Goal: Task Accomplishment & Management: Manage account settings

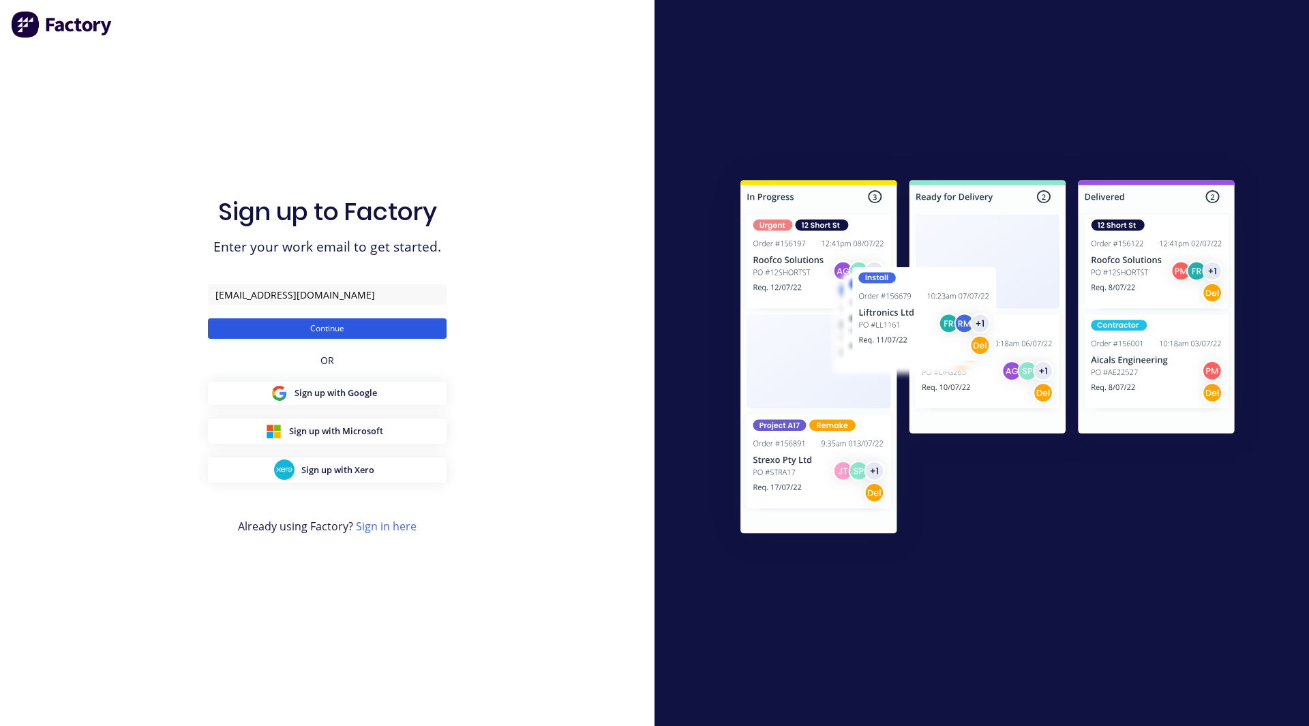
type input "[EMAIL_ADDRESS][DOMAIN_NAME]"
click at [293, 324] on button "Continue" at bounding box center [327, 328] width 239 height 20
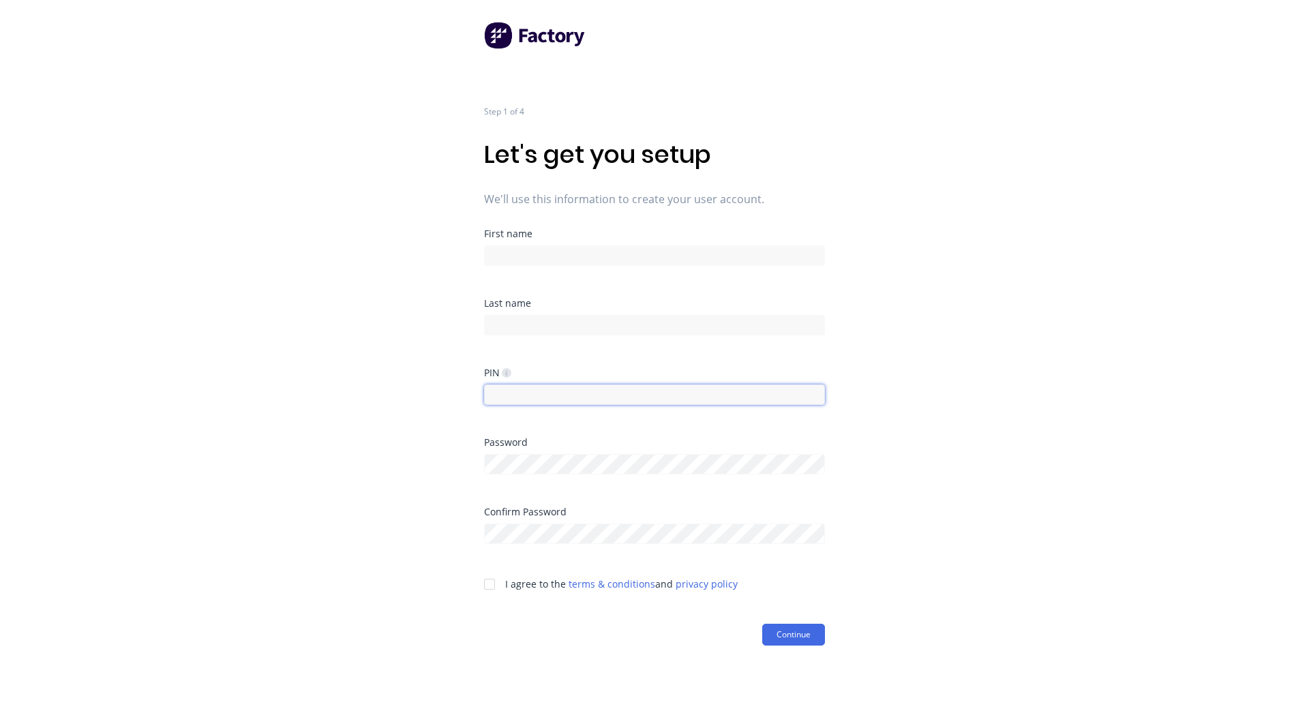
type input "Lund"
click at [570, 253] on input at bounding box center [654, 255] width 341 height 20
type input "Daniel"
type input "Banjac"
click at [494, 389] on input "Lund" at bounding box center [654, 395] width 341 height 20
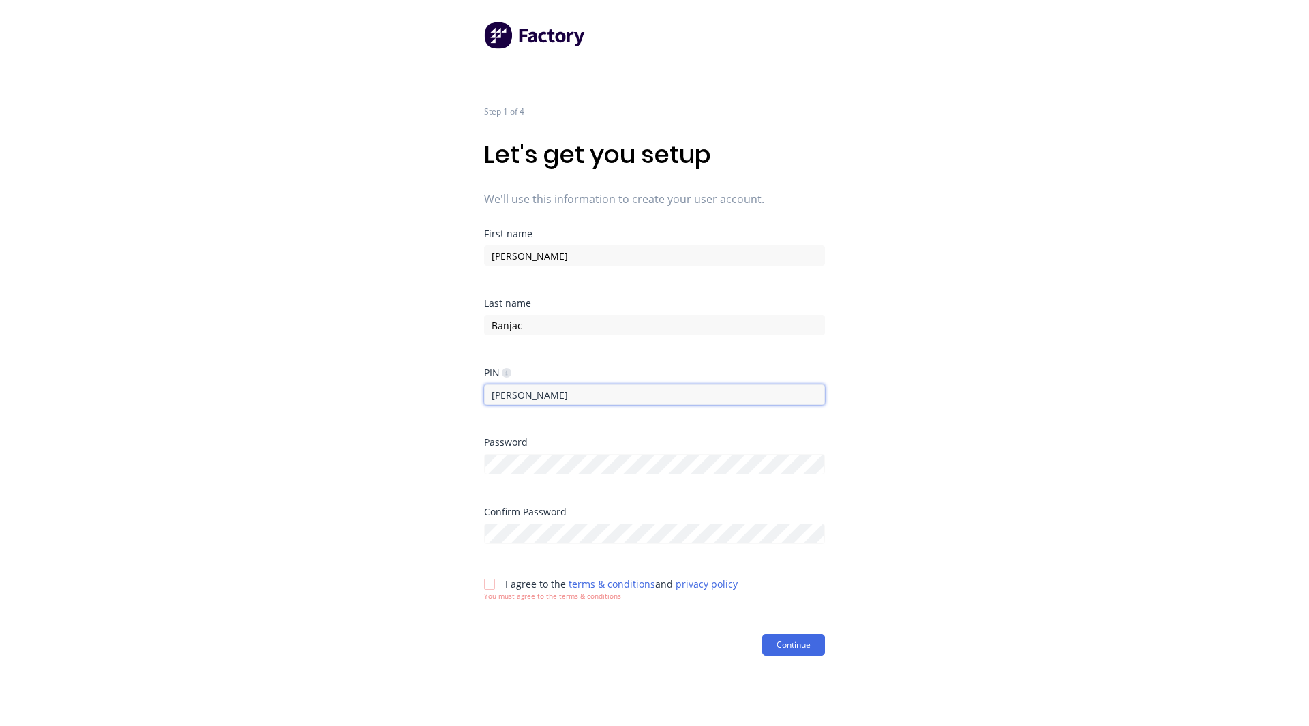
click at [494, 389] on input "Lund" at bounding box center [654, 395] width 341 height 20
click at [382, 361] on div "Step 1 of 4 Let's get you setup We'll use this information to create your user …" at bounding box center [654, 363] width 1309 height 726
click at [490, 588] on div at bounding box center [489, 584] width 27 height 27
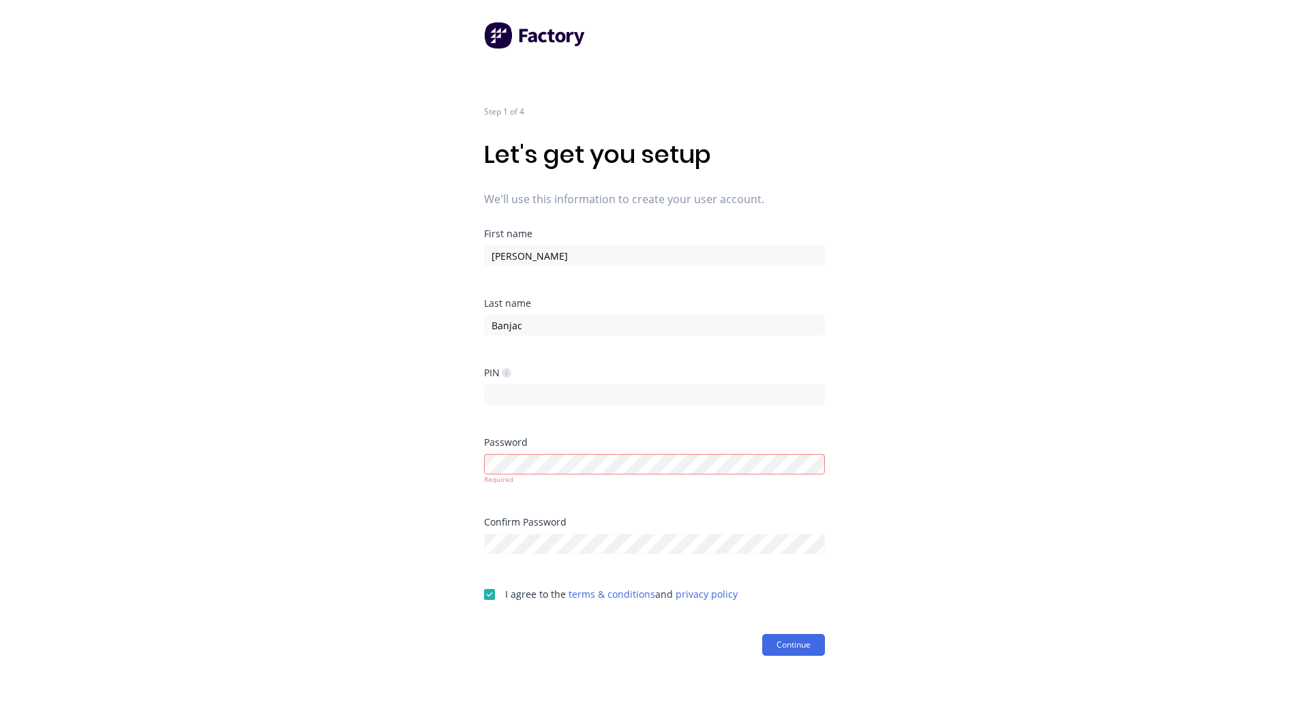
click at [457, 525] on div "Step 1 of 4 Let's get you setup We'll use this information to create your user …" at bounding box center [654, 363] width 1309 height 726
click at [443, 509] on div "Step 1 of 4 Let's get you setup We'll use this information to create your user …" at bounding box center [654, 363] width 1309 height 726
click at [435, 546] on div "Step 1 of 4 Let's get you setup We'll use this information to create your user …" at bounding box center [654, 363] width 1309 height 726
click at [957, 527] on div "Step 1 of 4 Let's get you setup We'll use this information to create your user …" at bounding box center [654, 363] width 1309 height 726
click at [811, 642] on button "Continue" at bounding box center [793, 635] width 63 height 22
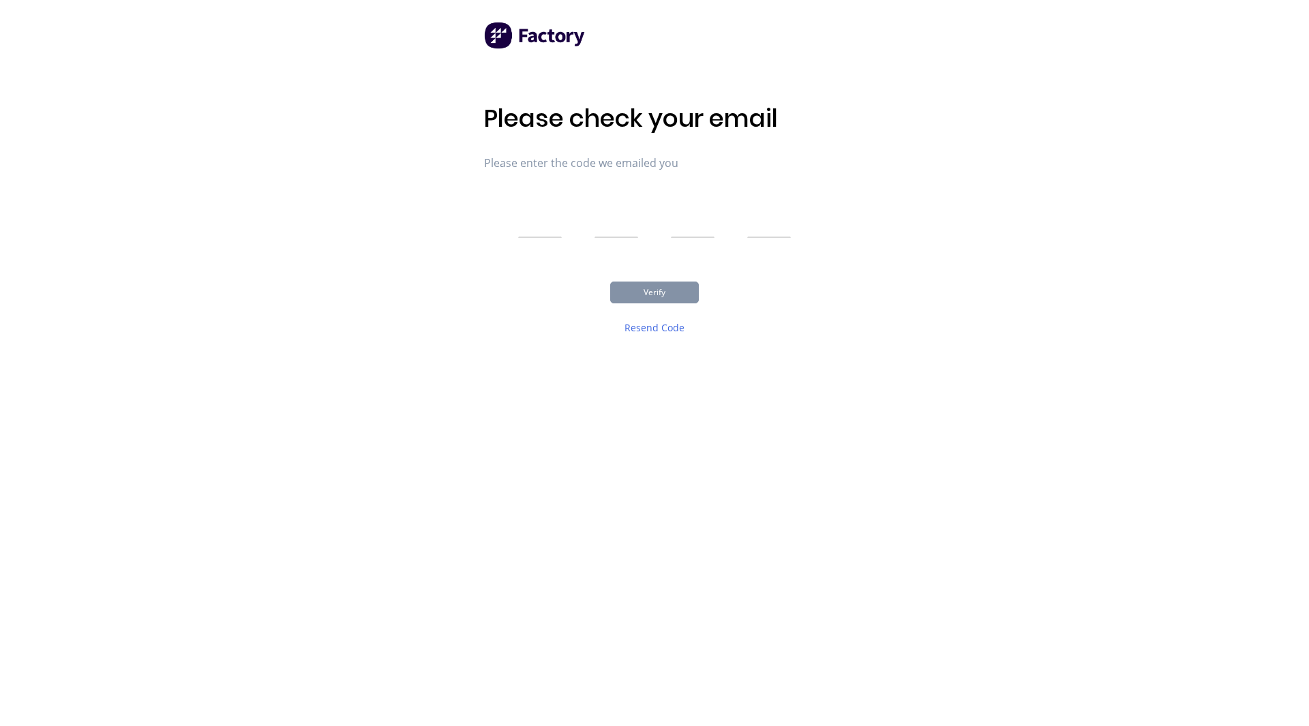
click at [557, 230] on input "text" at bounding box center [540, 221] width 44 height 34
type input "5"
type input "1"
type input "4"
type input "0"
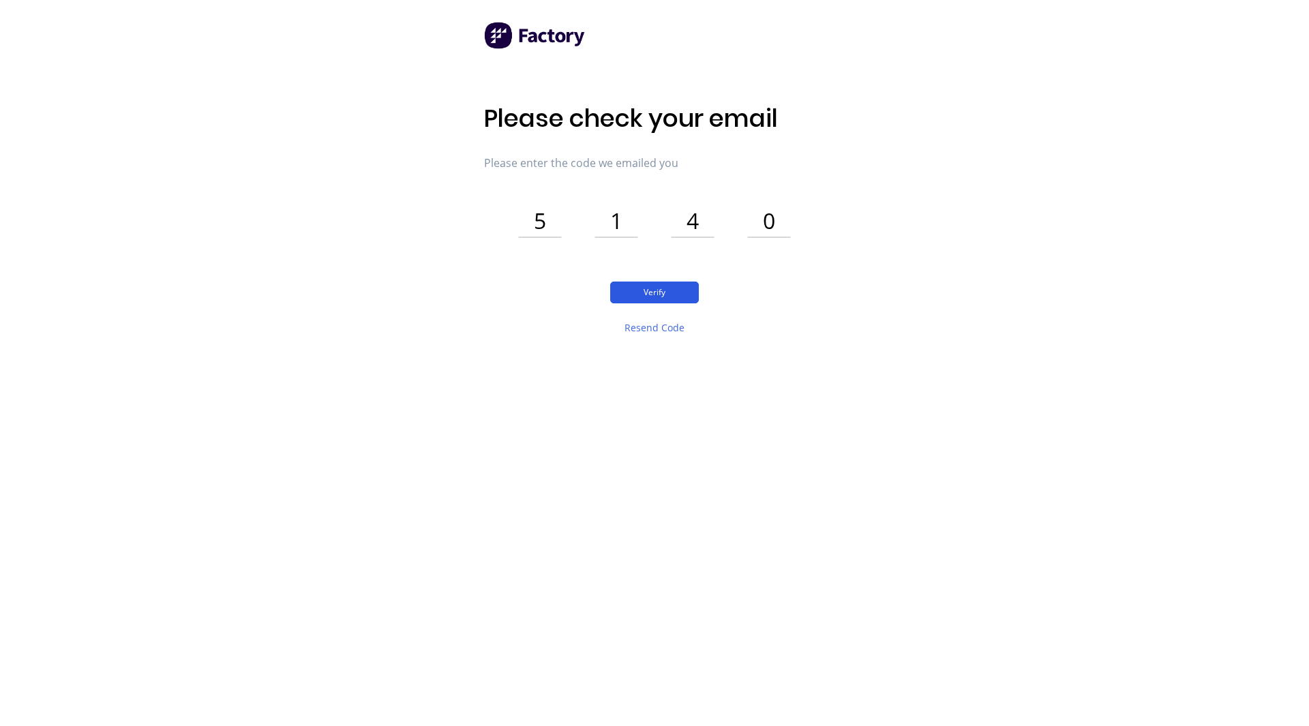
click at [635, 296] on button "Verify" at bounding box center [654, 293] width 89 height 22
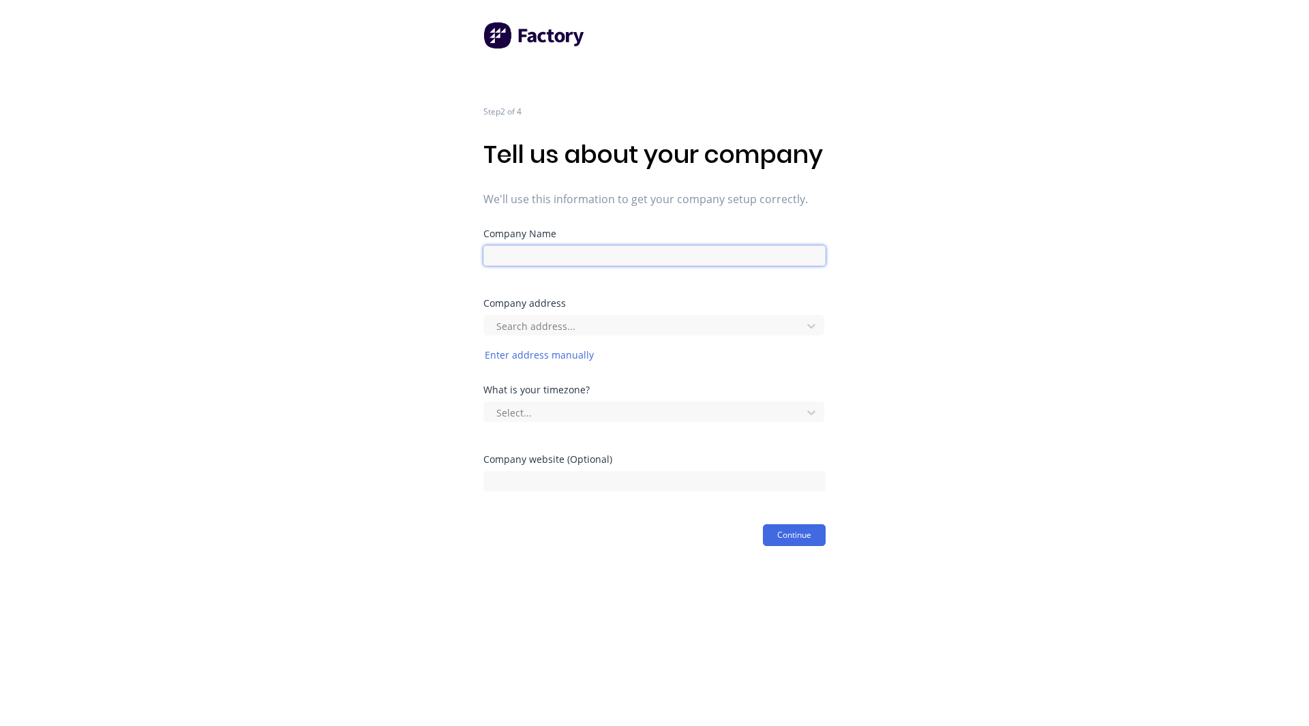
click at [554, 266] on input at bounding box center [654, 255] width 342 height 20
type input "Coded Welding & Fabrication"
click at [778, 546] on button "Continue" at bounding box center [794, 535] width 63 height 22
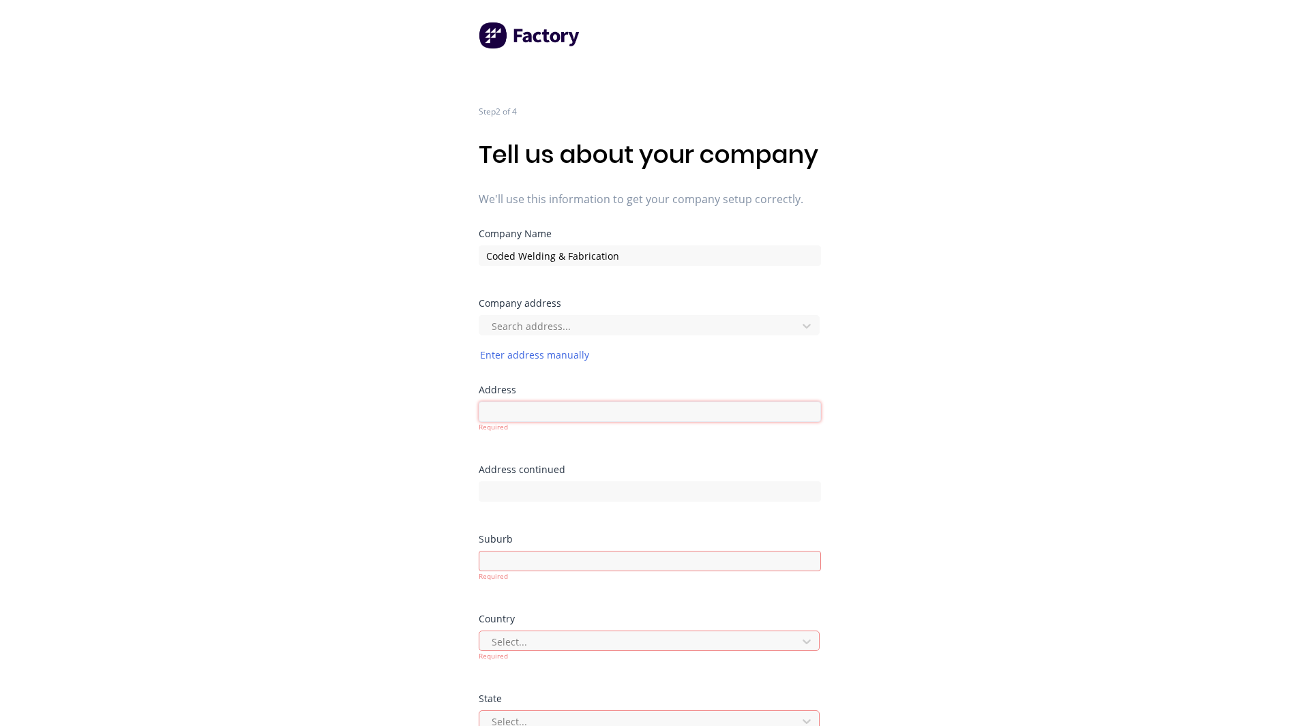
click at [564, 422] on input at bounding box center [650, 412] width 342 height 20
paste input "10 Guelph St, Somerville VIC 3912"
type input "10 Guelph St, Somerville VIC 3912"
click at [393, 366] on div "Step 2 of 4 Tell us about your company We'll use this information to get your c…" at bounding box center [649, 507] width 1299 height 1015
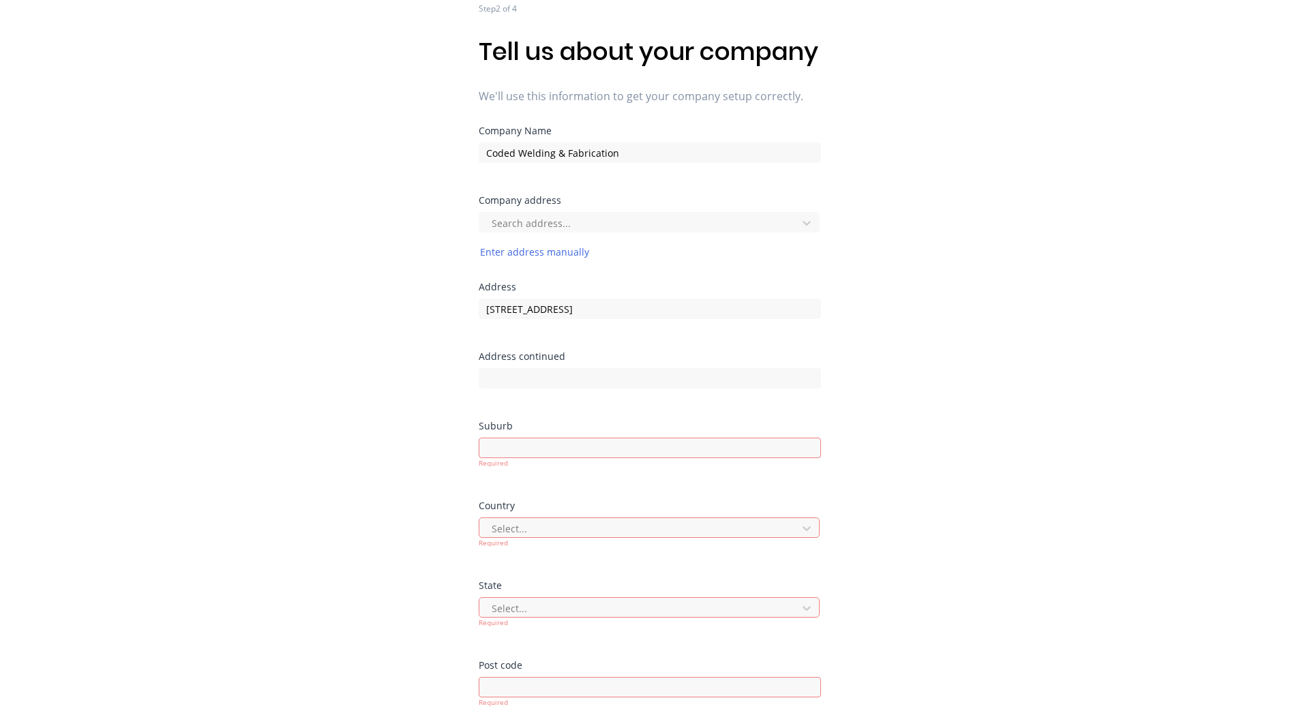
scroll to position [104, 0]
click at [528, 457] on input at bounding box center [650, 446] width 342 height 20
type input "Somerville"
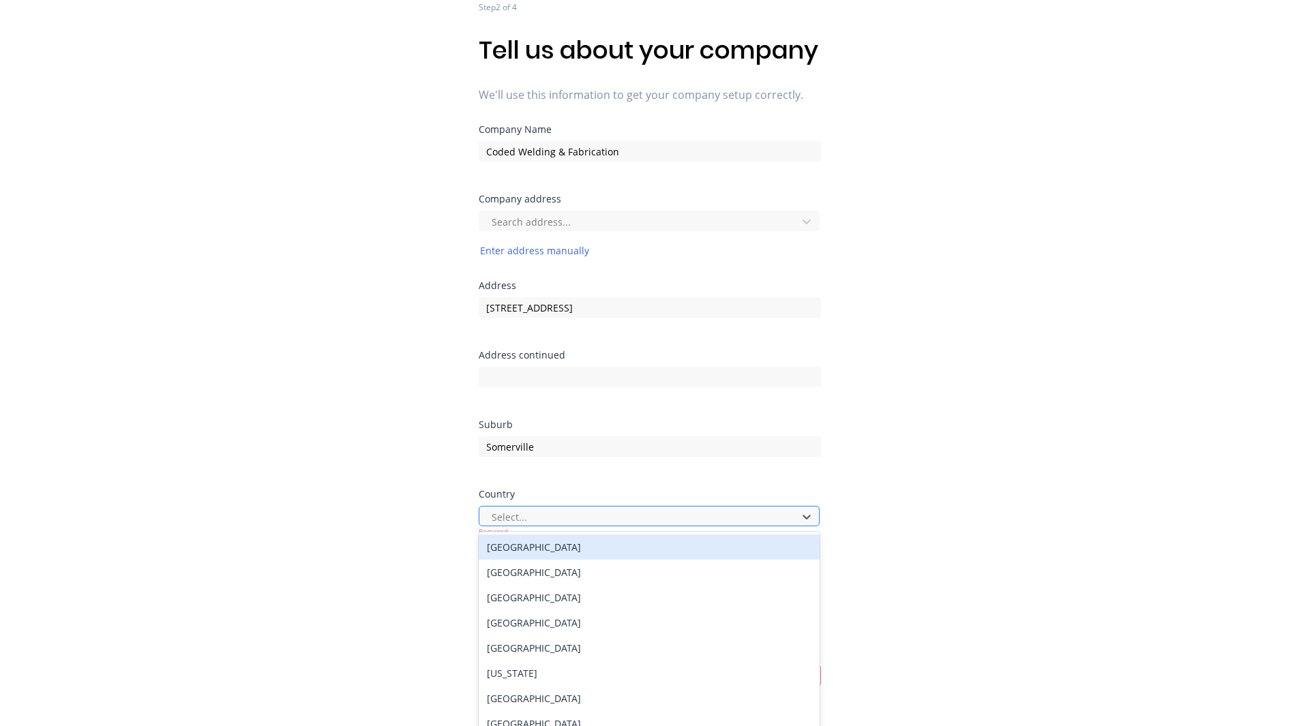
click at [490, 526] on div "249 results available. Use Up and Down to choose options, press Enter to select…" at bounding box center [650, 516] width 342 height 20
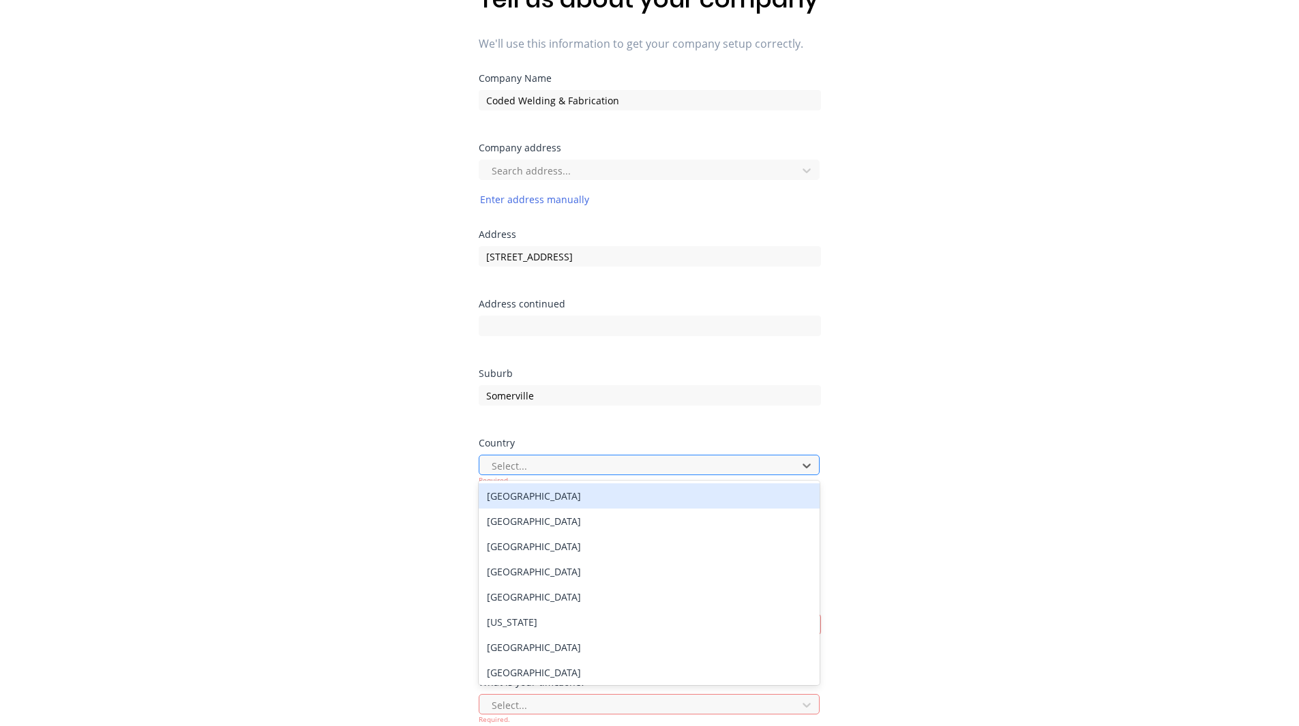
scroll to position [160, 0]
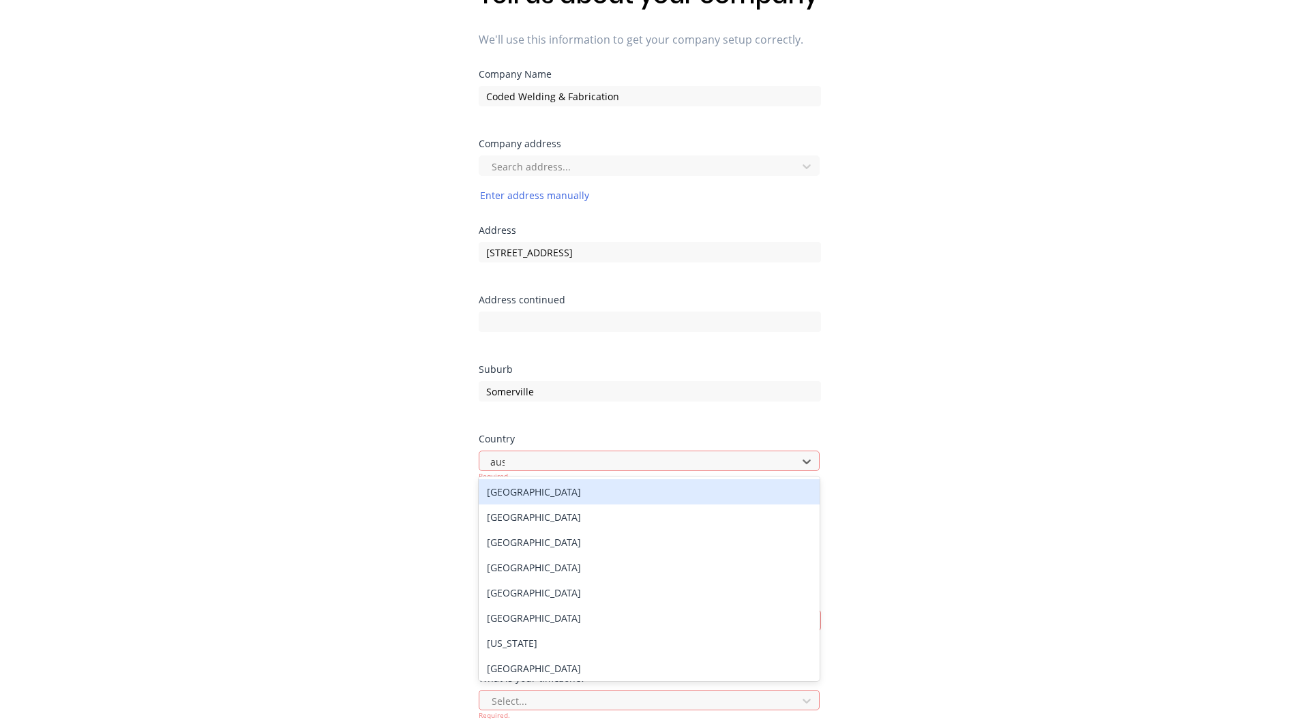
type input "aust"
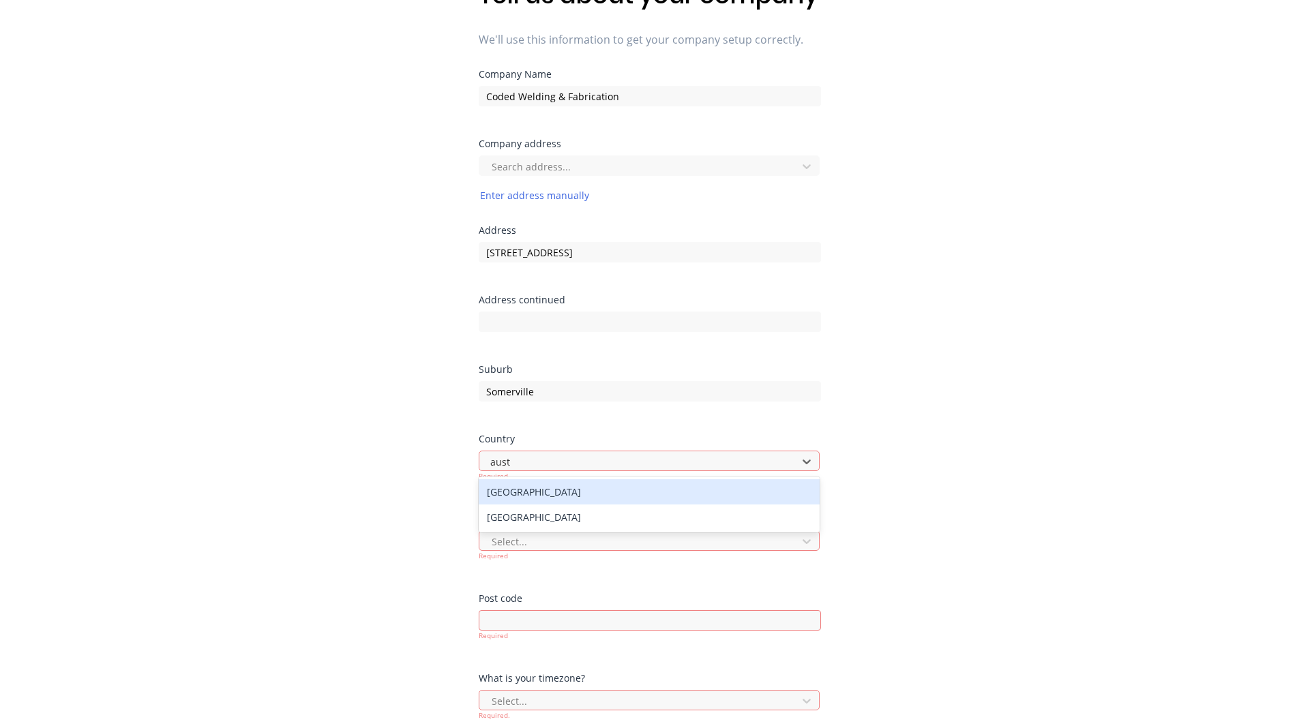
click at [499, 505] on div "Australia" at bounding box center [649, 491] width 341 height 25
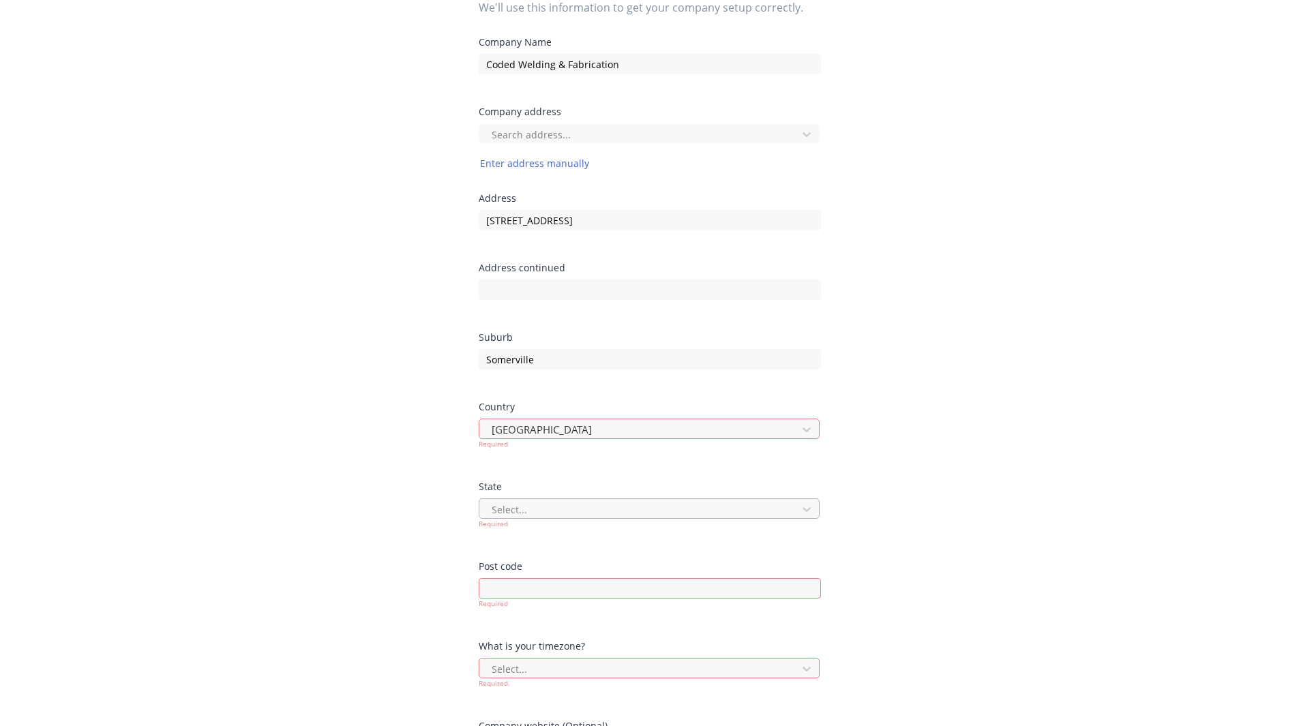
click at [504, 519] on div "Select..." at bounding box center [650, 508] width 342 height 20
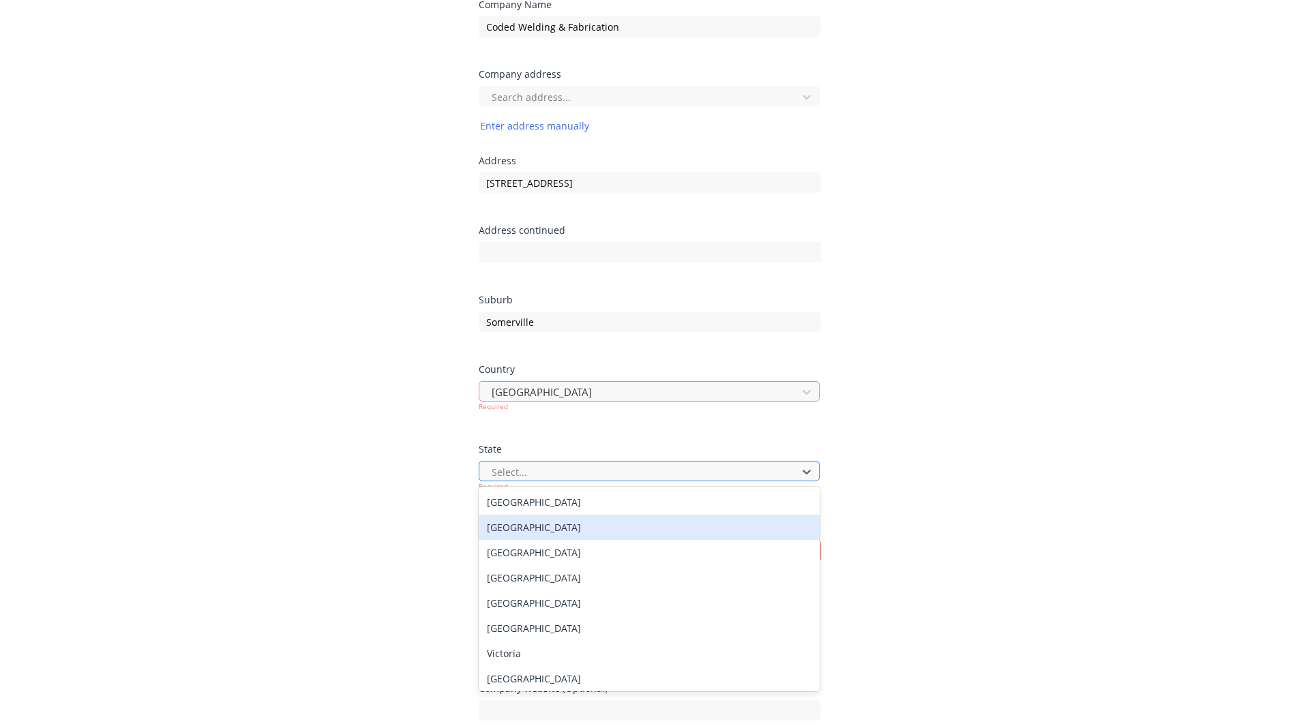
click at [504, 540] on div "New South Wales" at bounding box center [649, 527] width 341 height 25
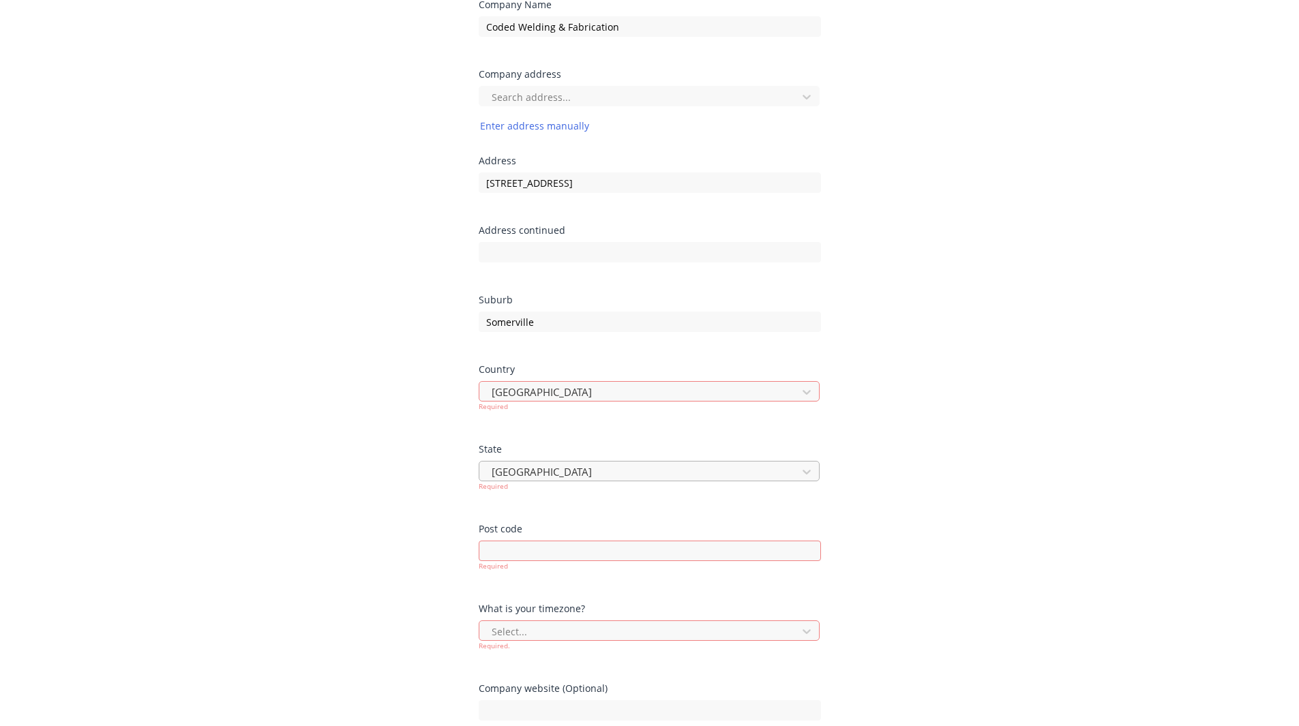
click at [516, 481] on div at bounding box center [640, 472] width 300 height 17
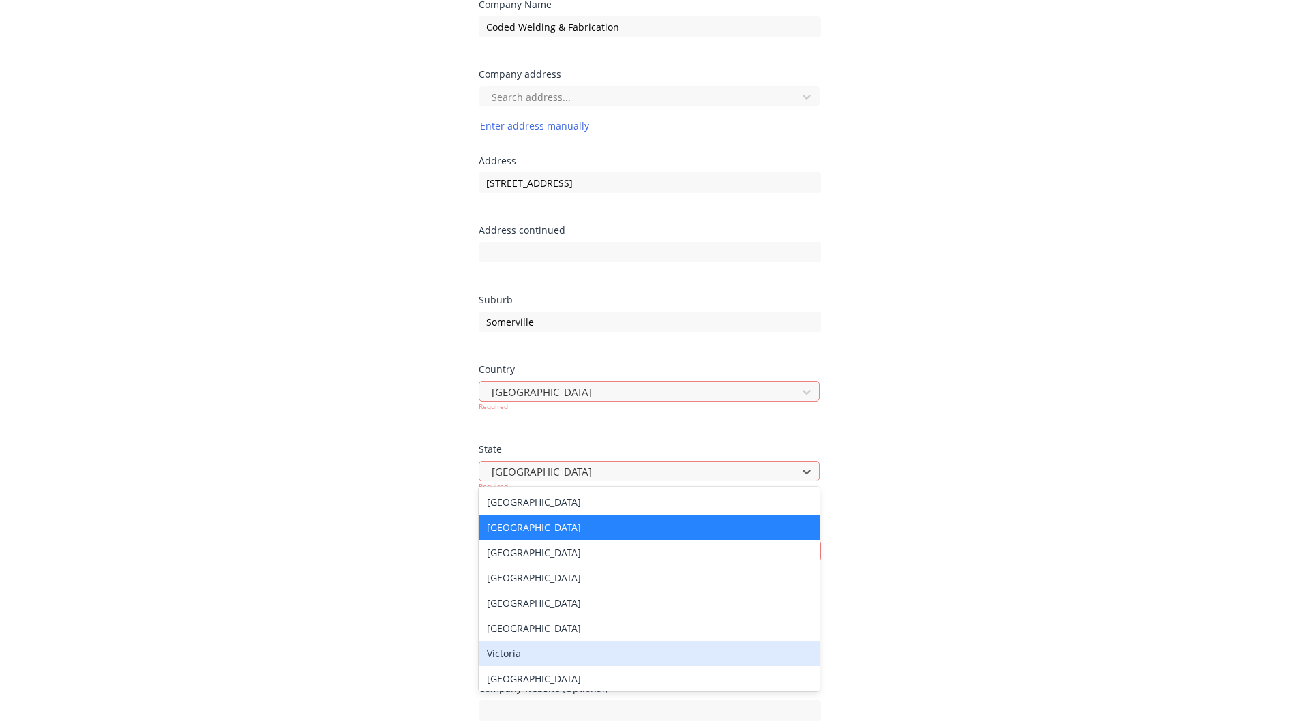
click at [520, 666] on div "Victoria" at bounding box center [649, 653] width 341 height 25
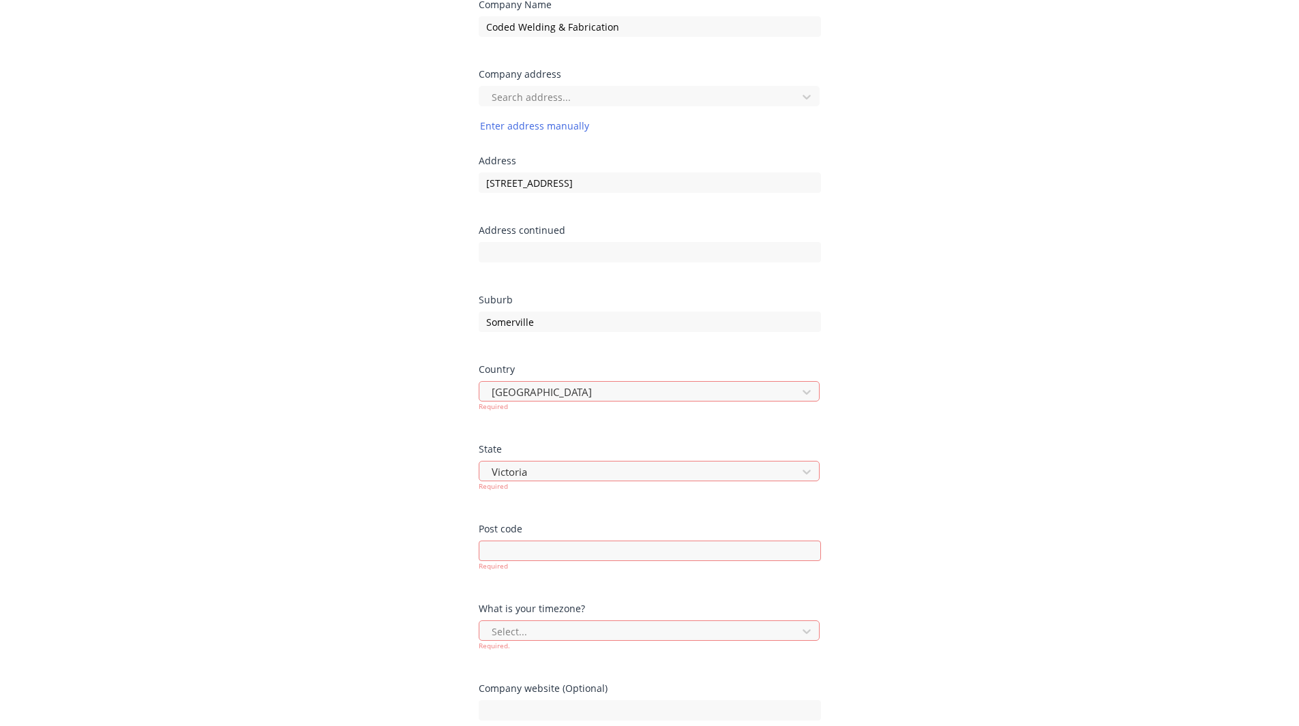
click at [431, 564] on div "Step 2 of 4 Tell us about your company We'll use this information to get your c…" at bounding box center [649, 273] width 1299 height 1004
click at [504, 561] on input at bounding box center [650, 551] width 342 height 20
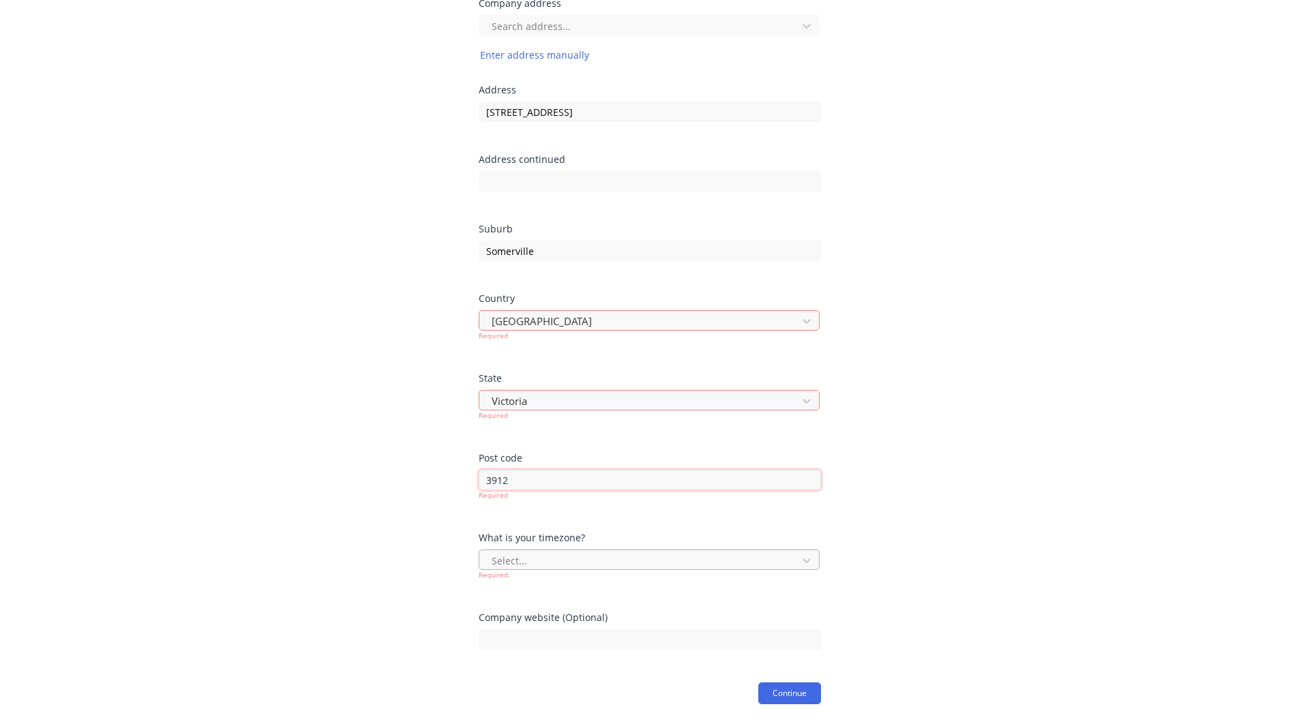
type input "3912"
click at [494, 571] on div "Select... Required." at bounding box center [650, 565] width 342 height 31
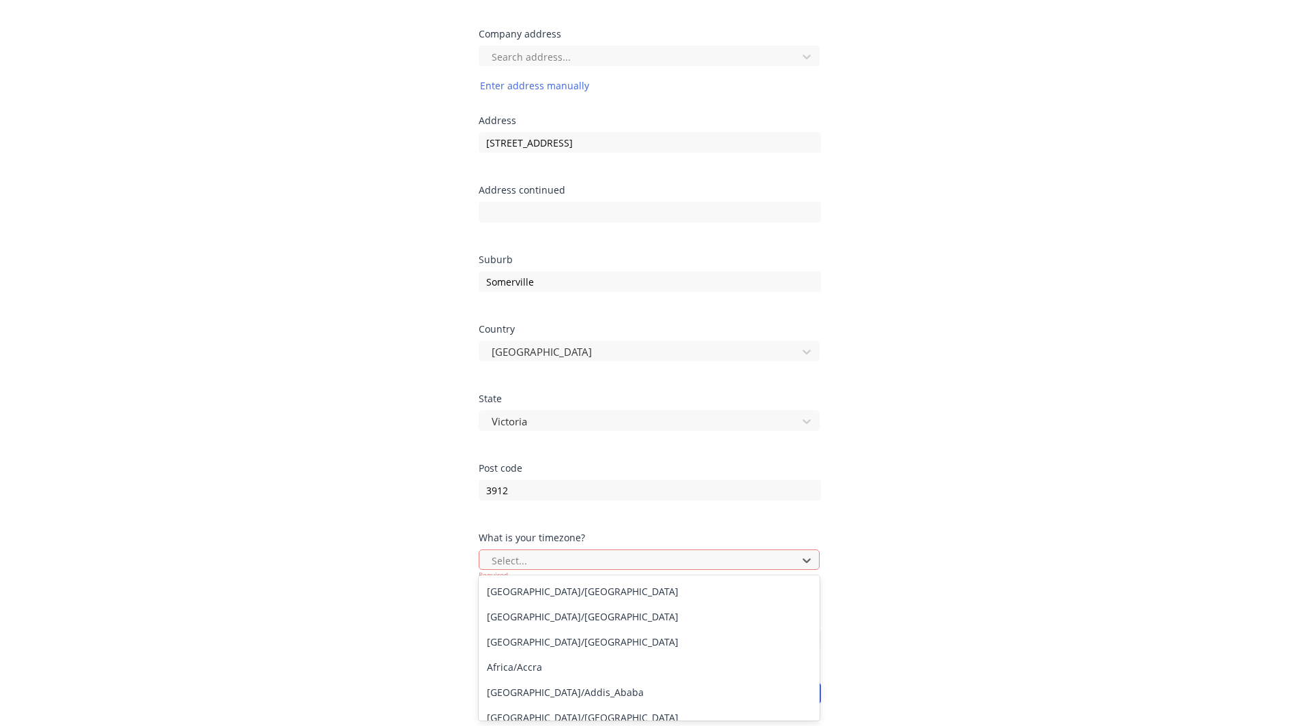
scroll to position [227, 0]
click at [507, 620] on div "Australia/Sydney" at bounding box center [649, 615] width 341 height 25
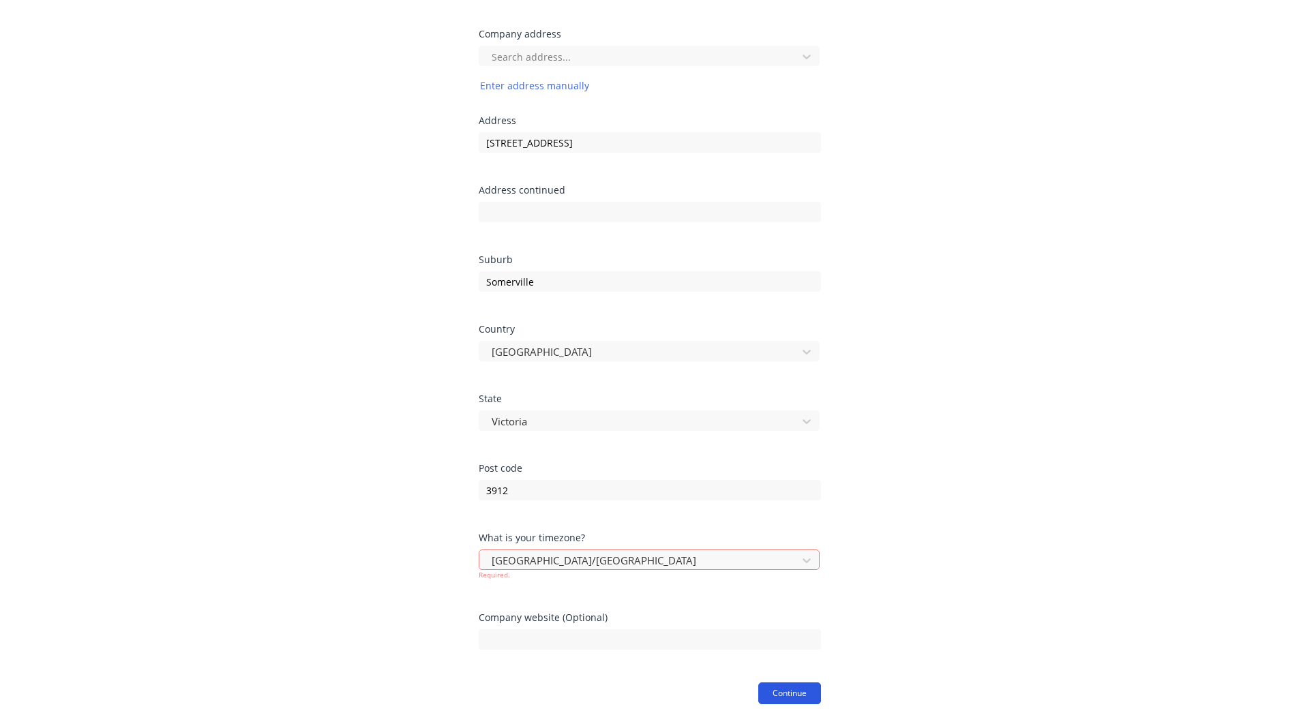
click at [783, 691] on button "Continue" at bounding box center [789, 694] width 63 height 22
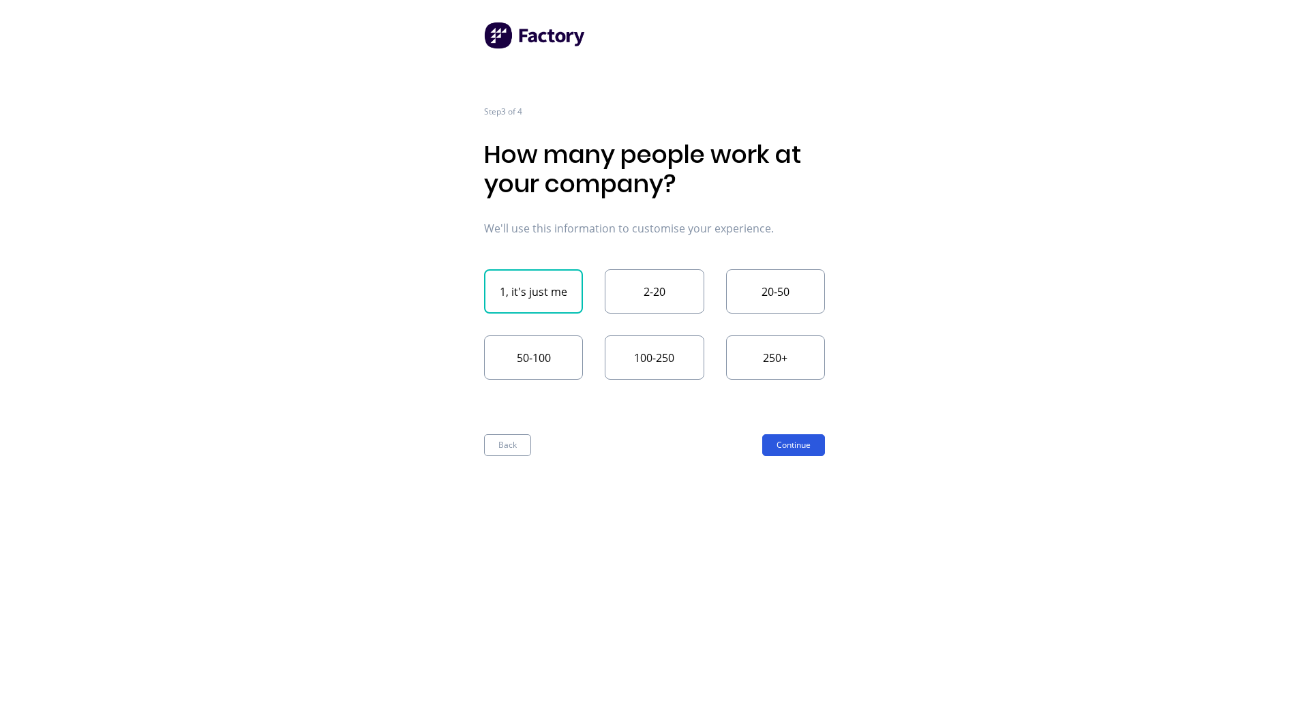
click at [784, 453] on button "Continue" at bounding box center [793, 445] width 63 height 22
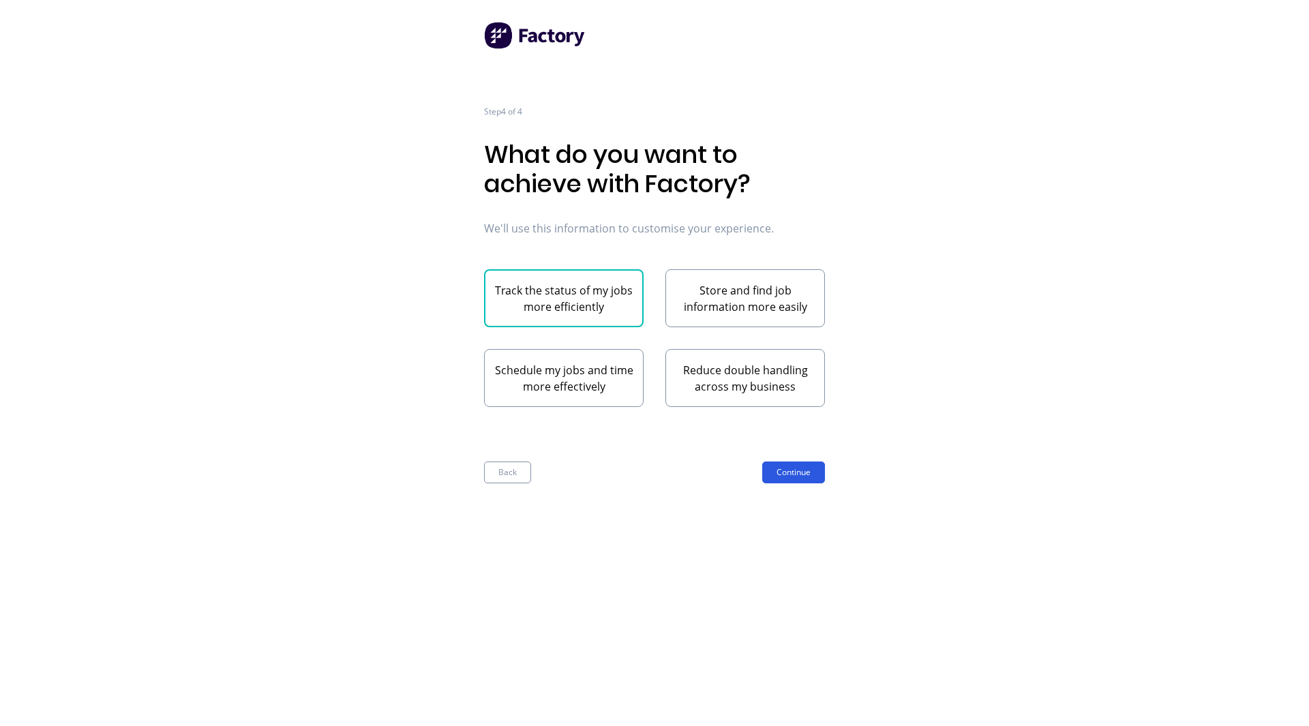
click at [793, 476] on button "Continue" at bounding box center [793, 473] width 63 height 22
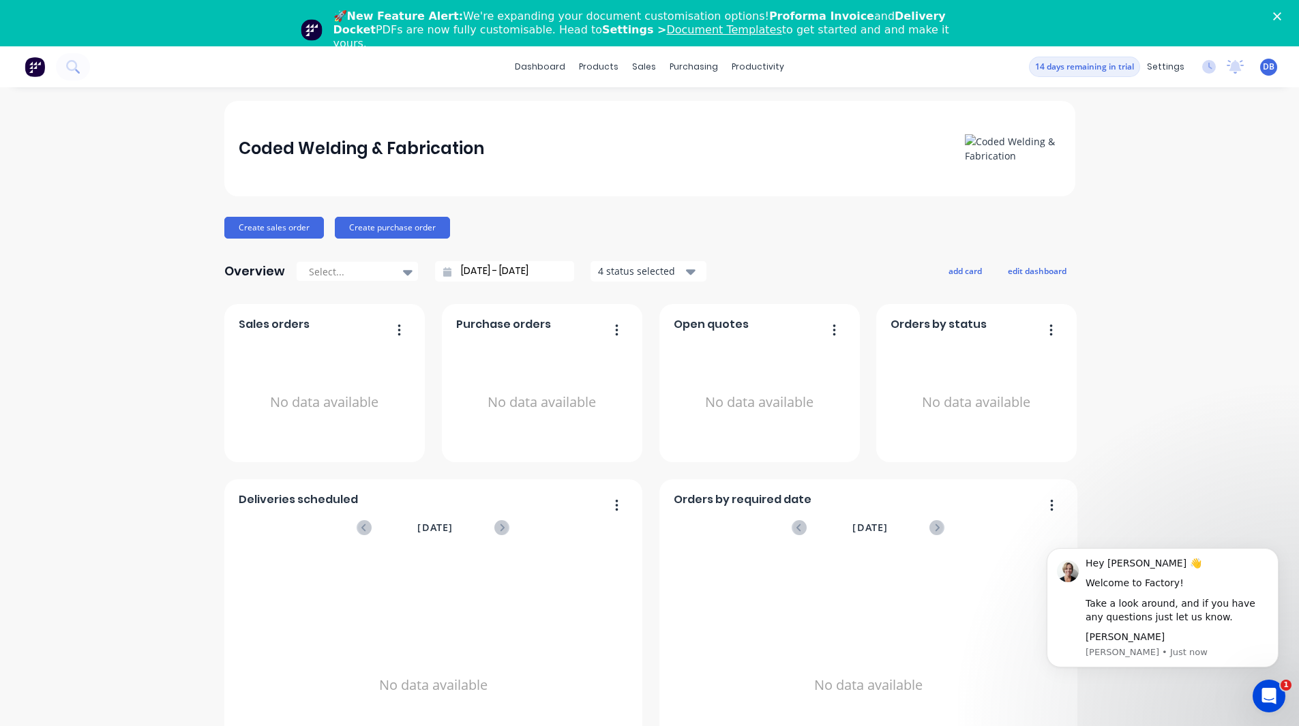
click at [93, 541] on div "Coded Welding & Fabrication Create sales order Create purchase order Overview S…" at bounding box center [649, 457] width 1299 height 712
click at [1274, 551] on icon "Dismiss notification" at bounding box center [1275, 552] width 8 height 8
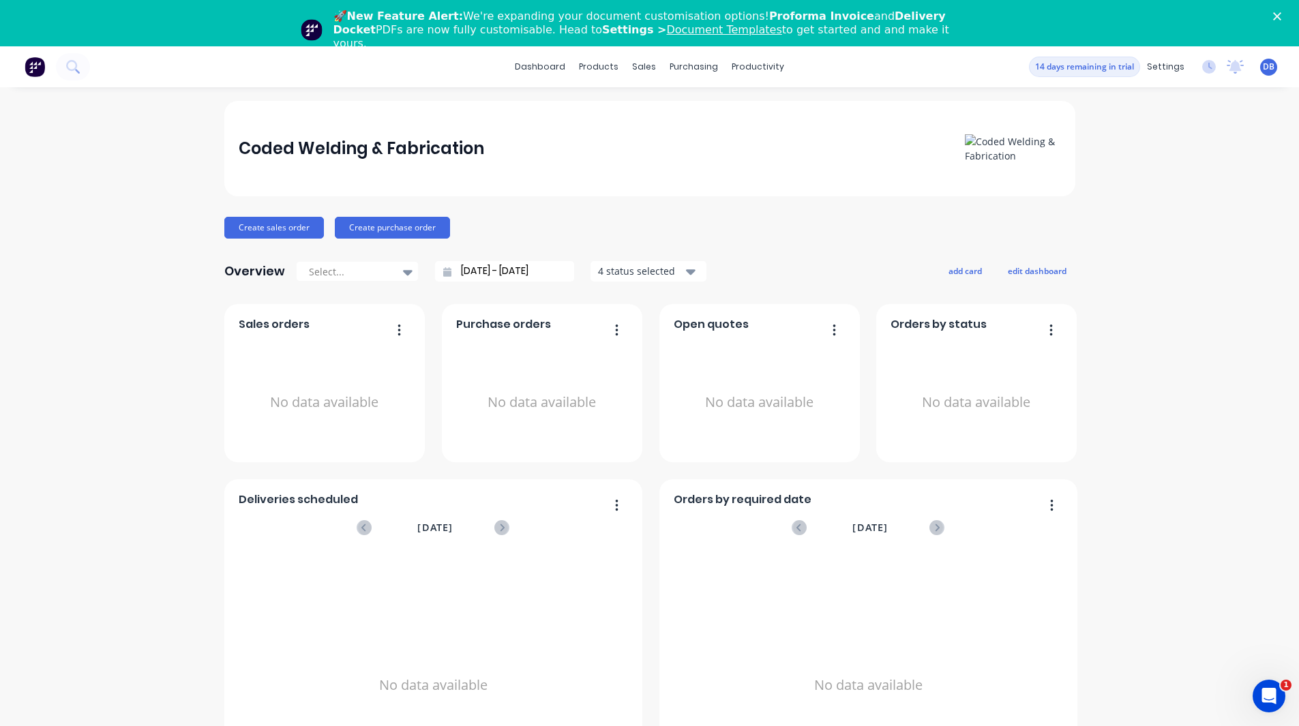
click at [1281, 18] on icon "Close" at bounding box center [1277, 16] width 8 height 8
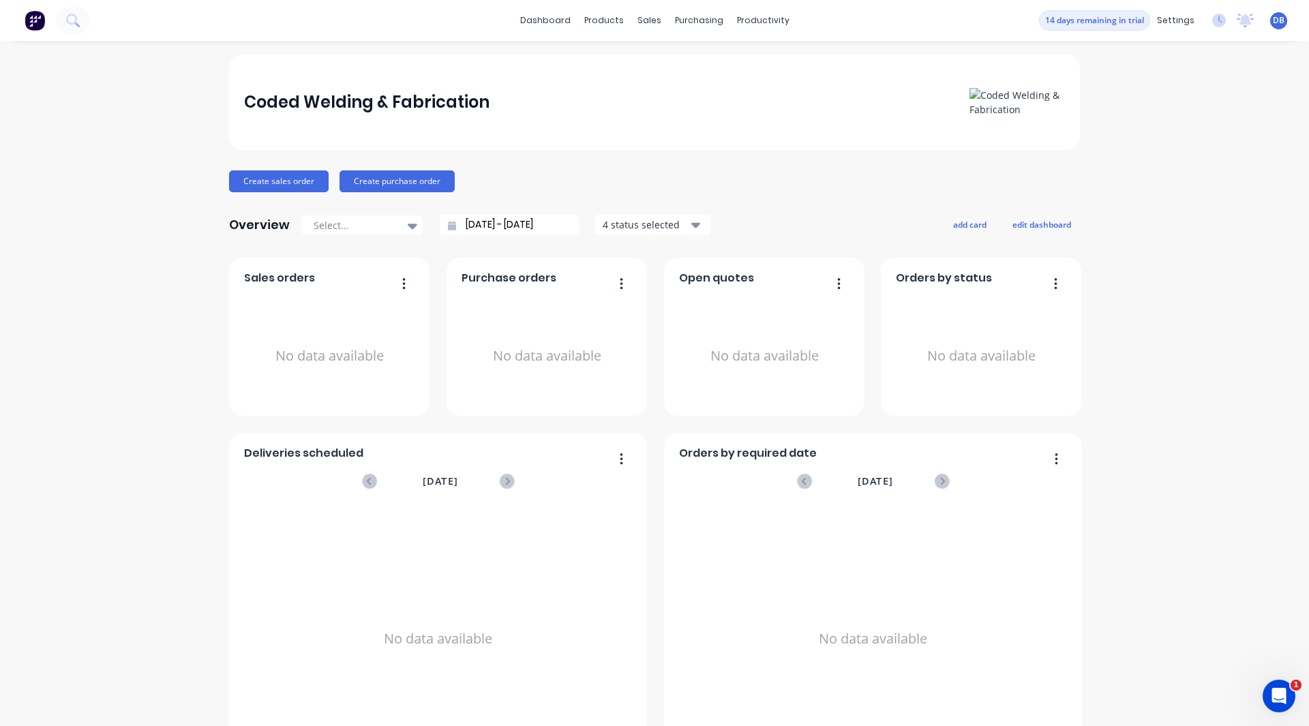
click at [1136, 346] on div "Coded Welding & Fabrication Create sales order Create purchase order Overview S…" at bounding box center [654, 411] width 1309 height 712
click at [1273, 22] on span "DB" at bounding box center [1279, 20] width 12 height 12
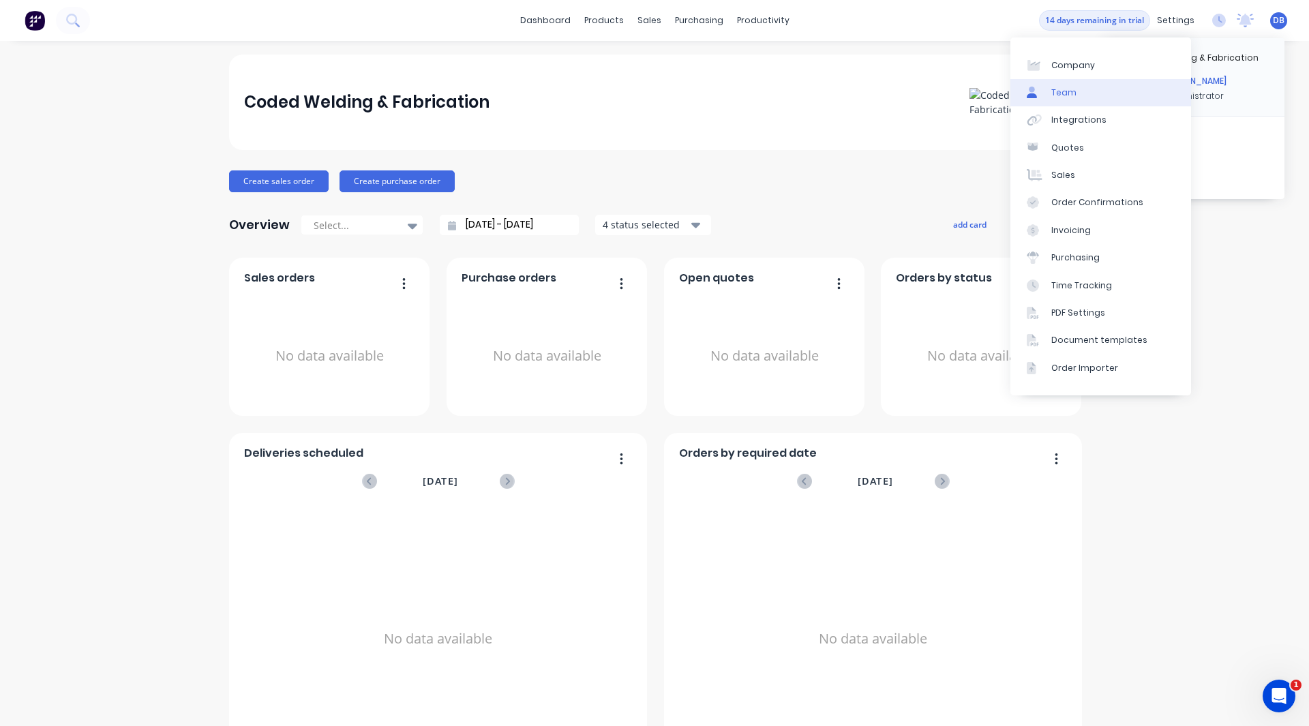
click at [1098, 89] on link "Team" at bounding box center [1101, 92] width 181 height 27
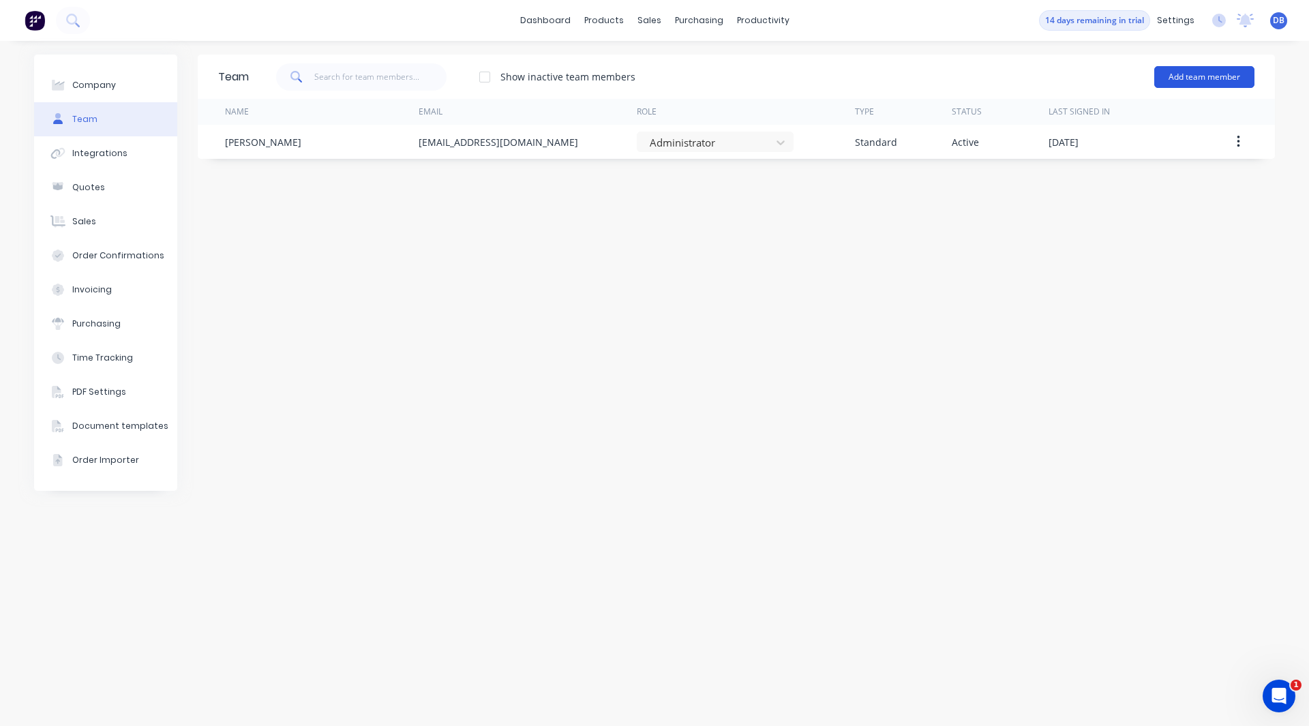
click at [1196, 70] on button "Add team member" at bounding box center [1204, 77] width 100 height 22
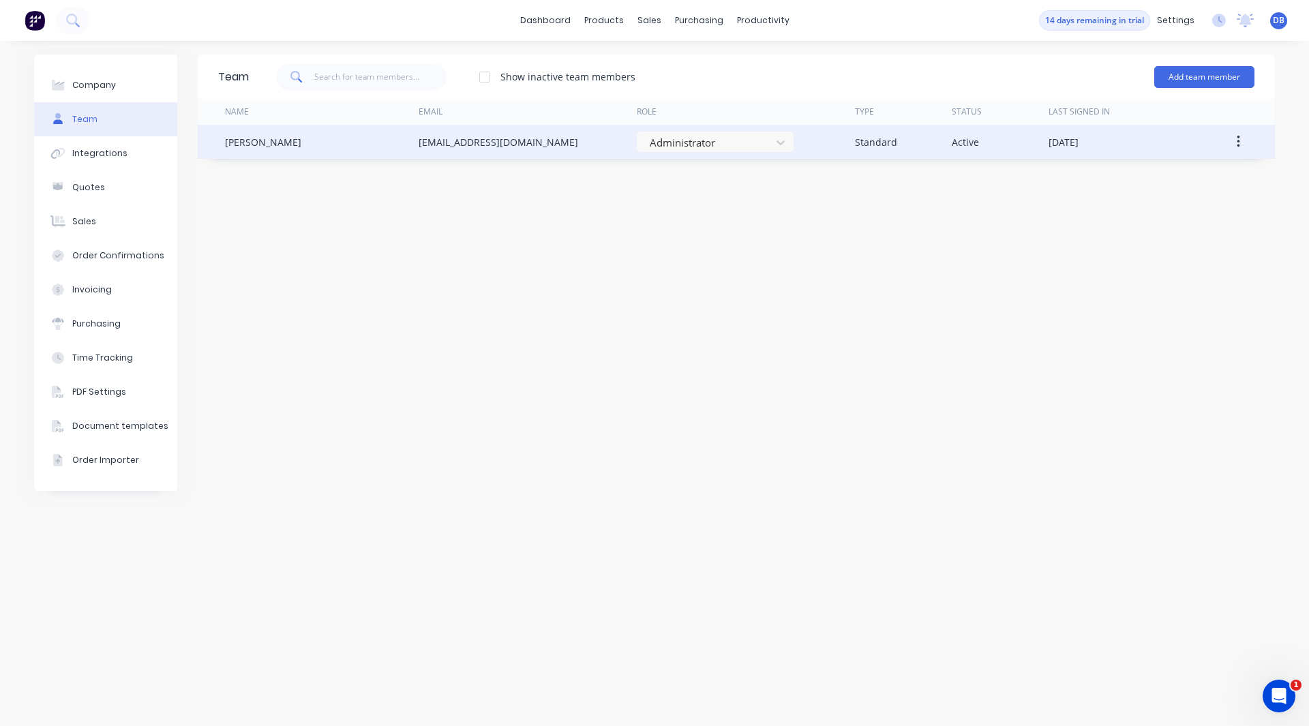
click at [255, 146] on div "[PERSON_NAME]" at bounding box center [263, 142] width 76 height 14
click at [278, 148] on div "[PERSON_NAME]" at bounding box center [263, 142] width 76 height 14
click at [1242, 149] on button "button" at bounding box center [1239, 142] width 32 height 25
click at [1201, 175] on div "Edit" at bounding box center [1189, 178] width 105 height 20
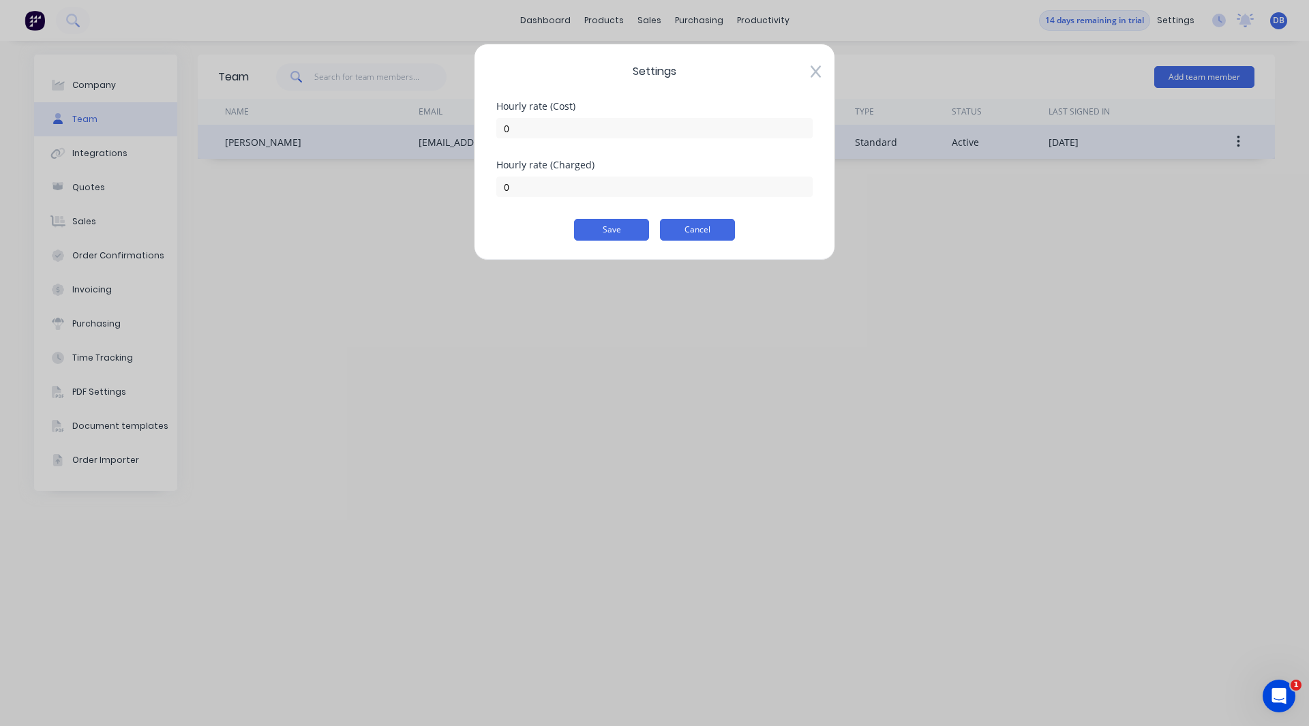
click at [694, 230] on button "Cancel" at bounding box center [697, 230] width 75 height 22
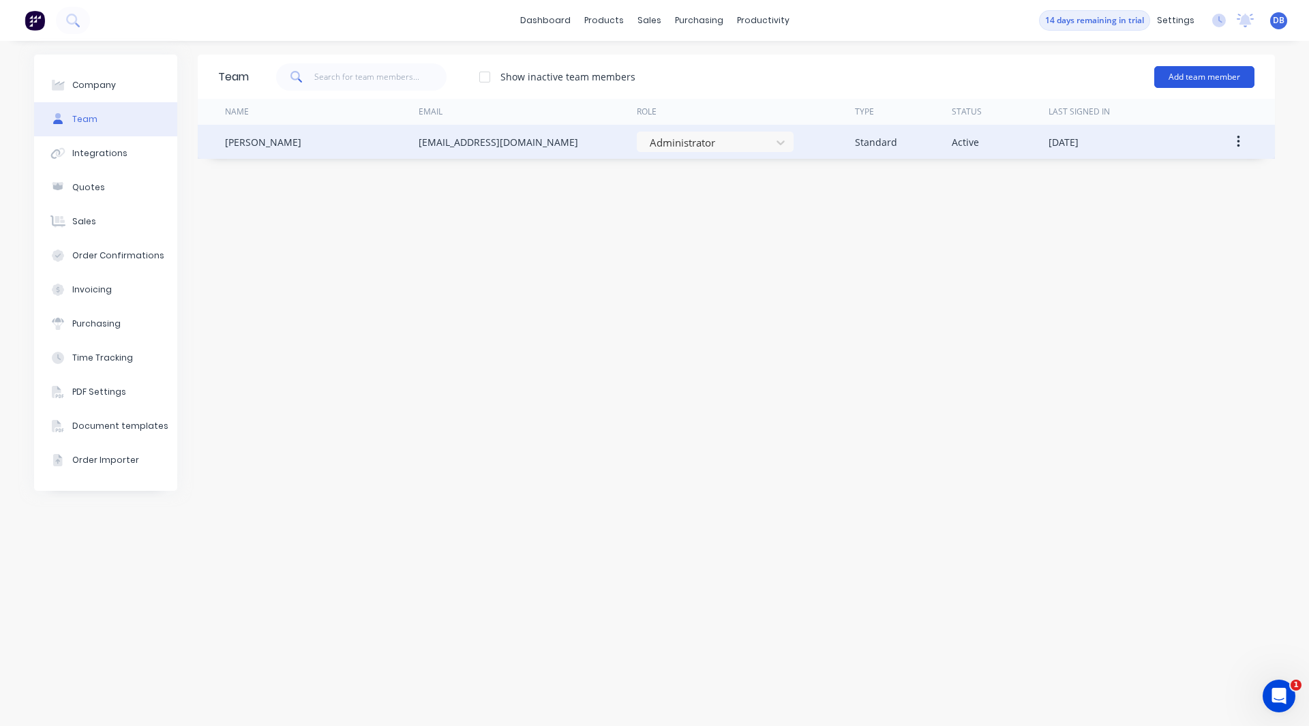
click at [1190, 74] on button "Add team member" at bounding box center [1204, 77] width 100 height 22
click at [1165, 123] on span "A team member that can login to Factory" at bounding box center [1146, 123] width 194 height 12
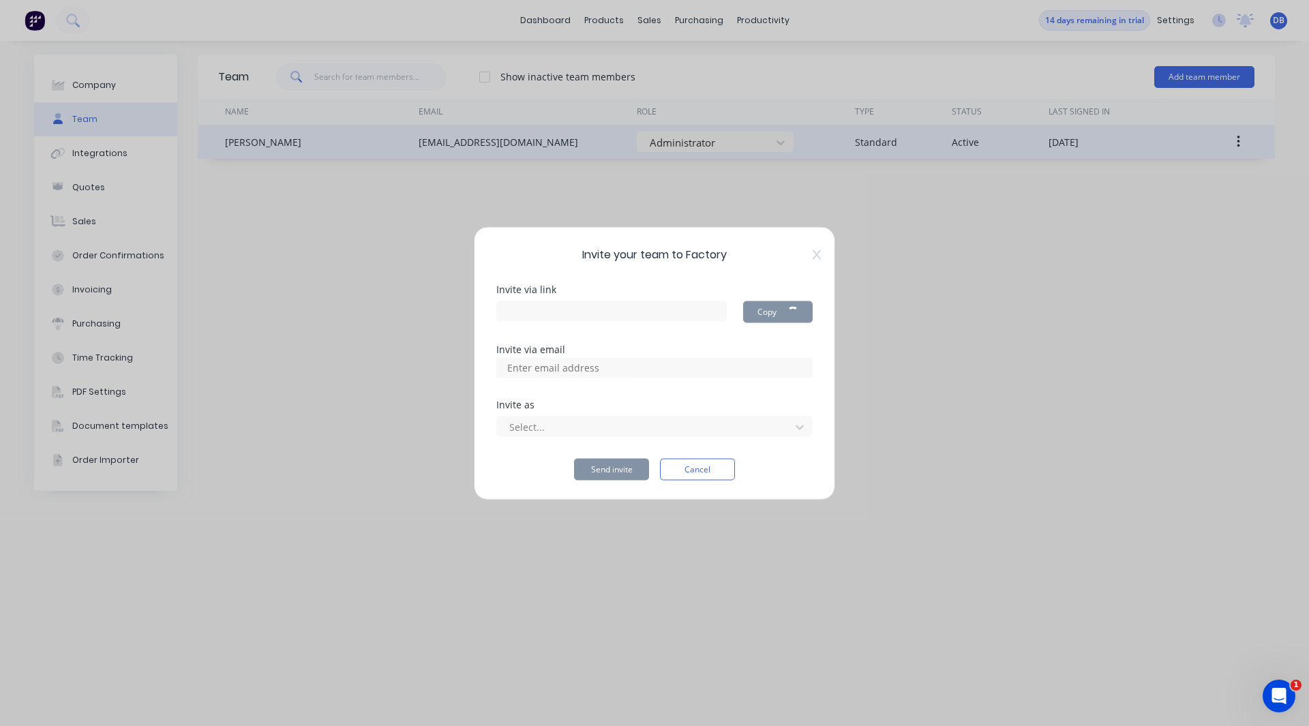
type input "[URL][DOMAIN_NAME]"
click at [552, 368] on input at bounding box center [568, 367] width 136 height 20
type input "[PERSON_NAME][EMAIL_ADDRESS][DOMAIN_NAME]"
click at [554, 409] on div "Invite as Select..." at bounding box center [654, 418] width 316 height 37
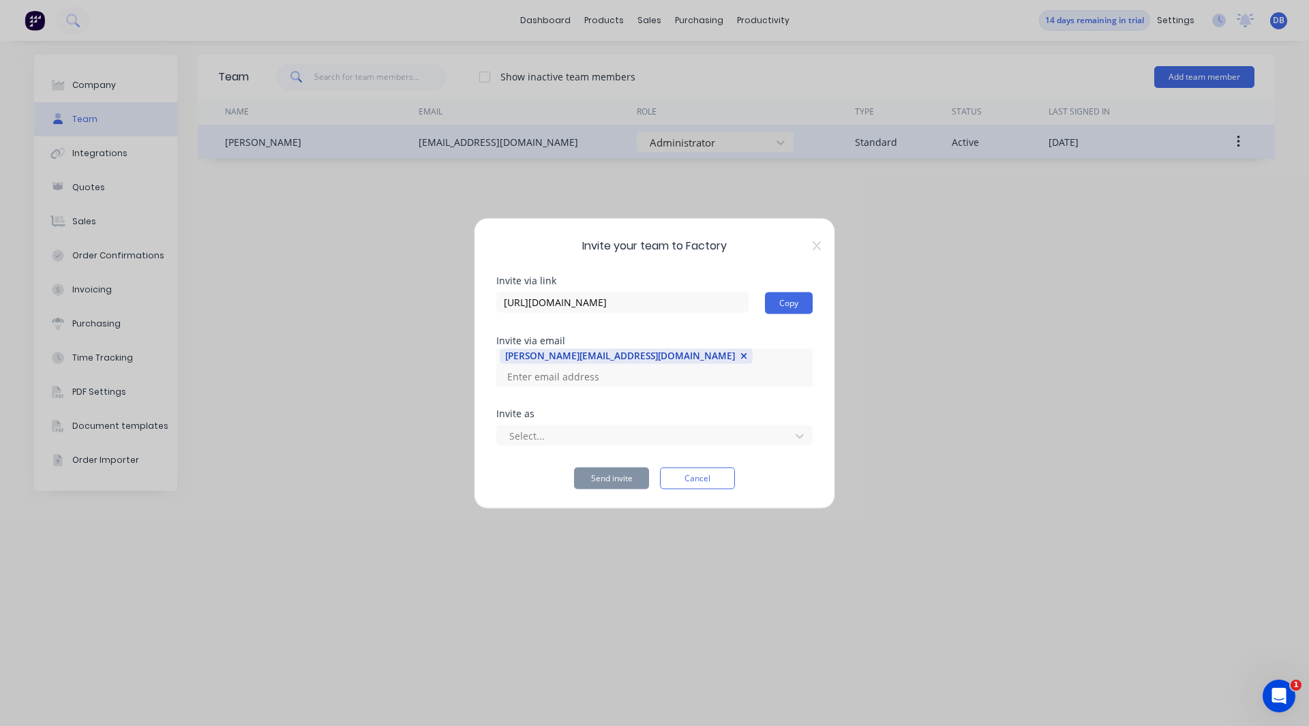
click at [736, 345] on div "Invite via email" at bounding box center [654, 340] width 316 height 10
click at [590, 421] on div "Select..." at bounding box center [654, 433] width 316 height 24
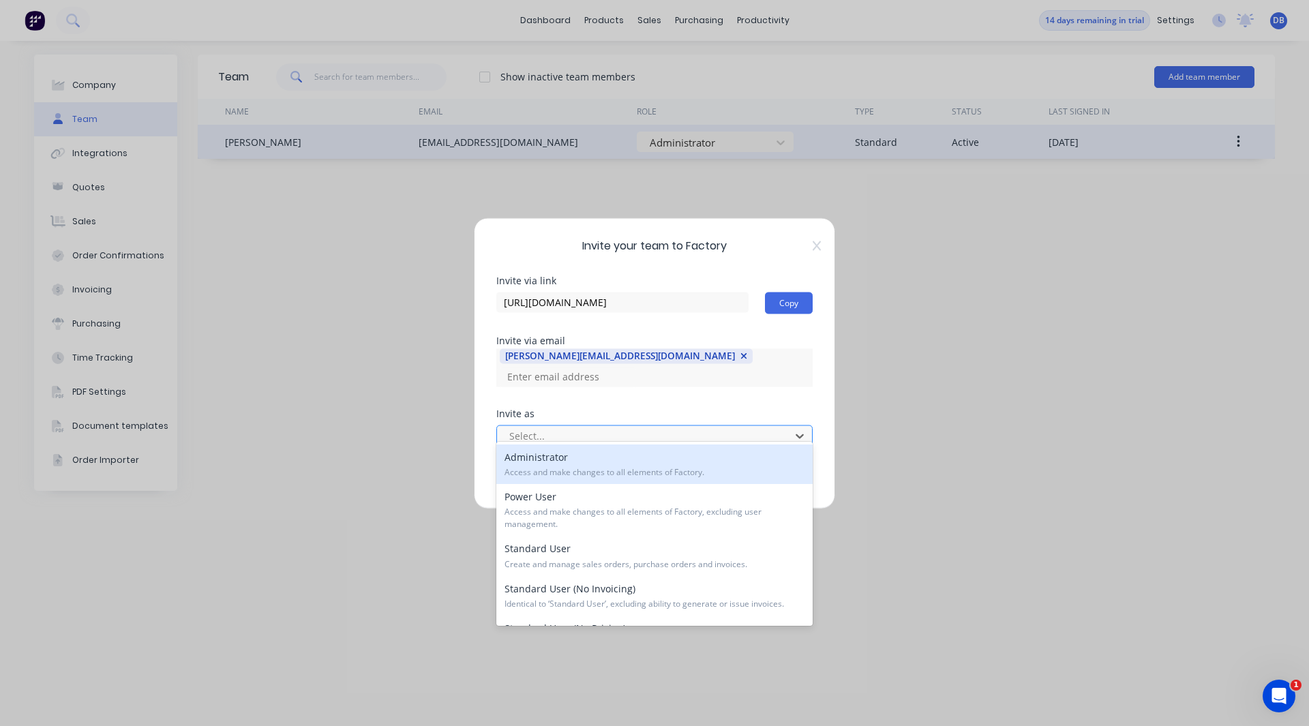
click at [572, 428] on div at bounding box center [645, 436] width 275 height 17
click at [563, 460] on div "Administrator Access and make changes to all elements of Factory." at bounding box center [654, 465] width 316 height 40
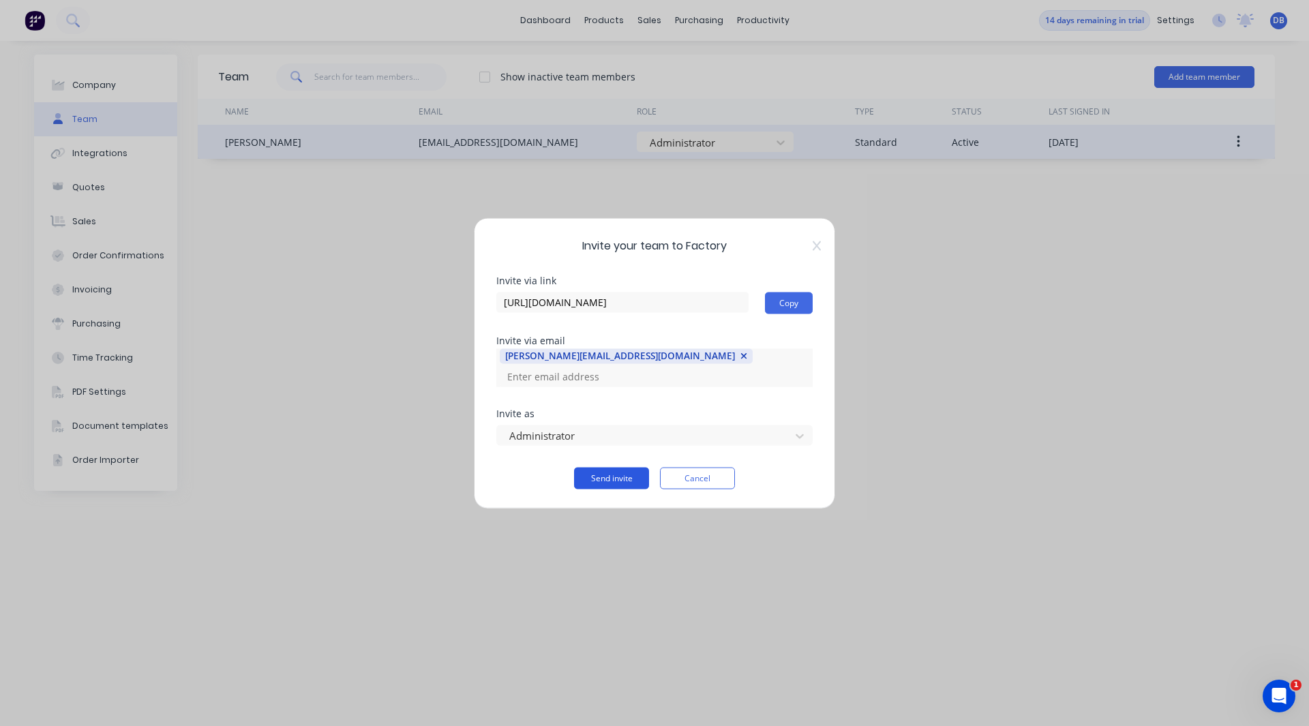
click at [621, 470] on button "Send invite" at bounding box center [611, 478] width 75 height 22
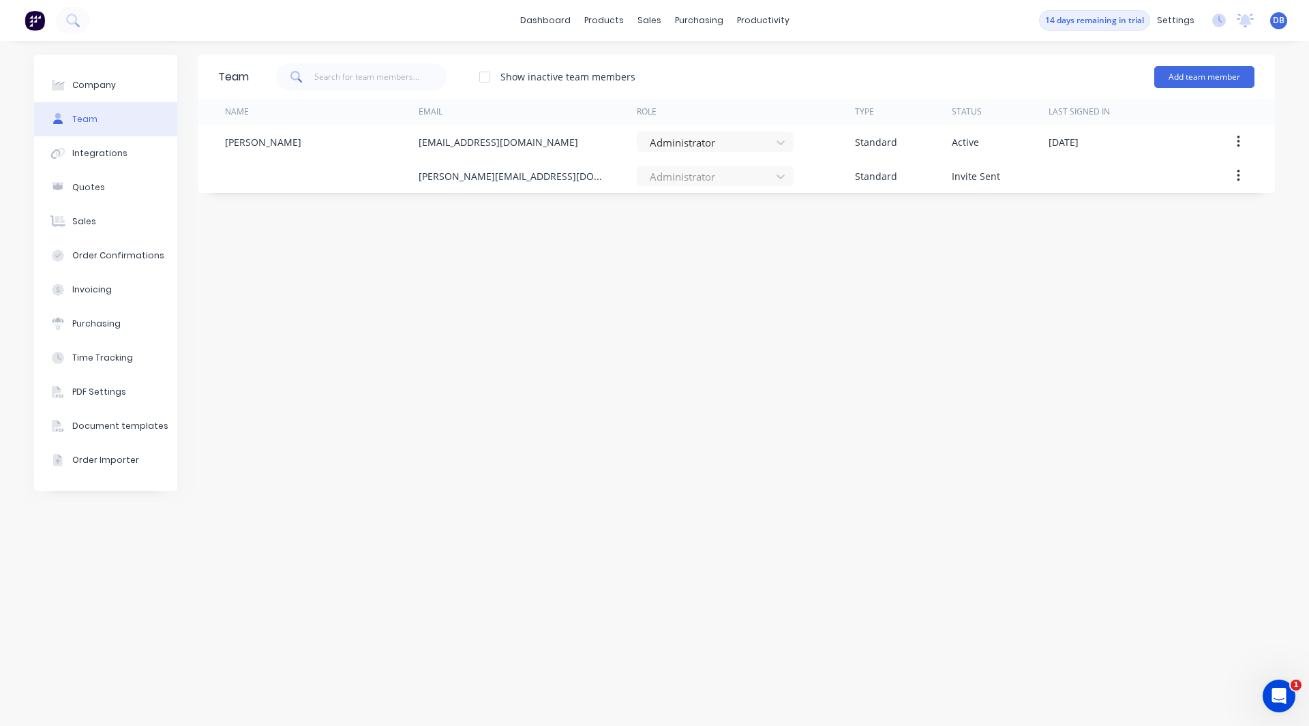
click at [968, 335] on div "Team Show inactive team members Add team member Name Email Role Type Status Las…" at bounding box center [736, 384] width 1077 height 658
click at [932, 69] on div "Show inactive team members Add team member" at bounding box center [752, 77] width 1006 height 41
click at [835, 53] on div "Company Team Integrations Quotes Sales Order Confirmations Invoicing Purchasing…" at bounding box center [654, 383] width 1309 height 685
